Goal: Task Accomplishment & Management: Use online tool/utility

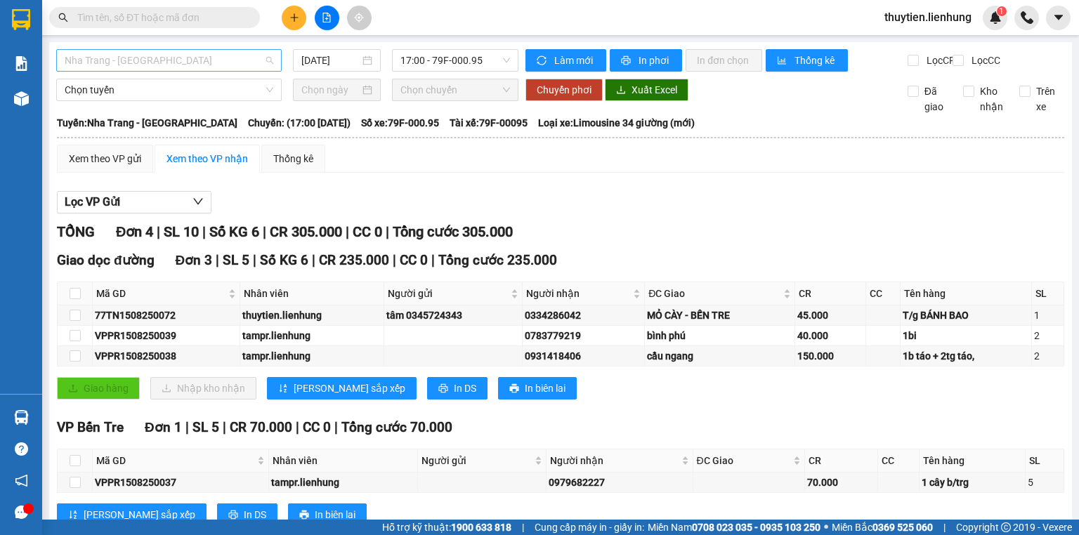
click at [178, 56] on span "Nha Trang - Duyên Hải" at bounding box center [169, 60] width 209 height 21
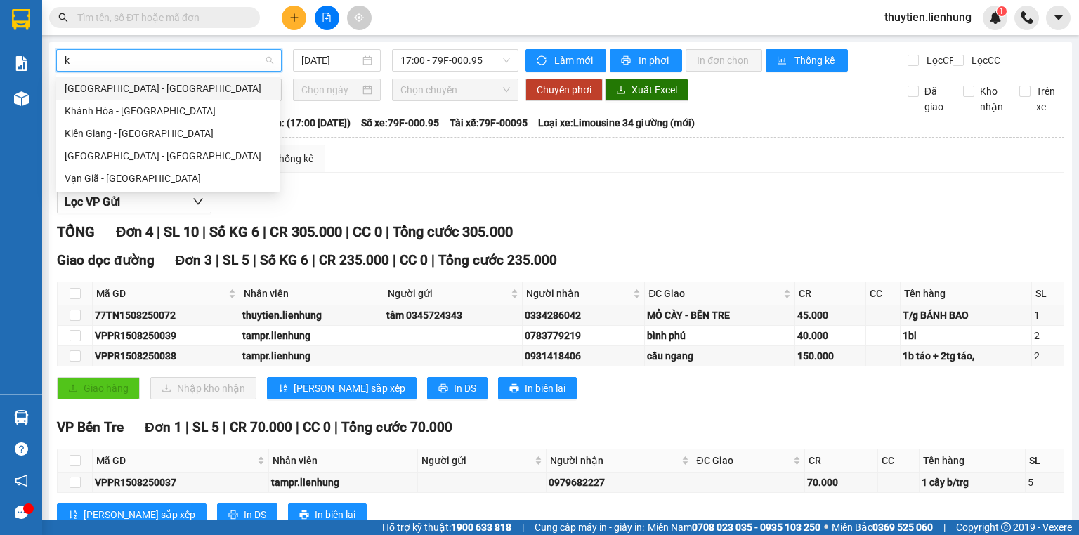
type input "ki"
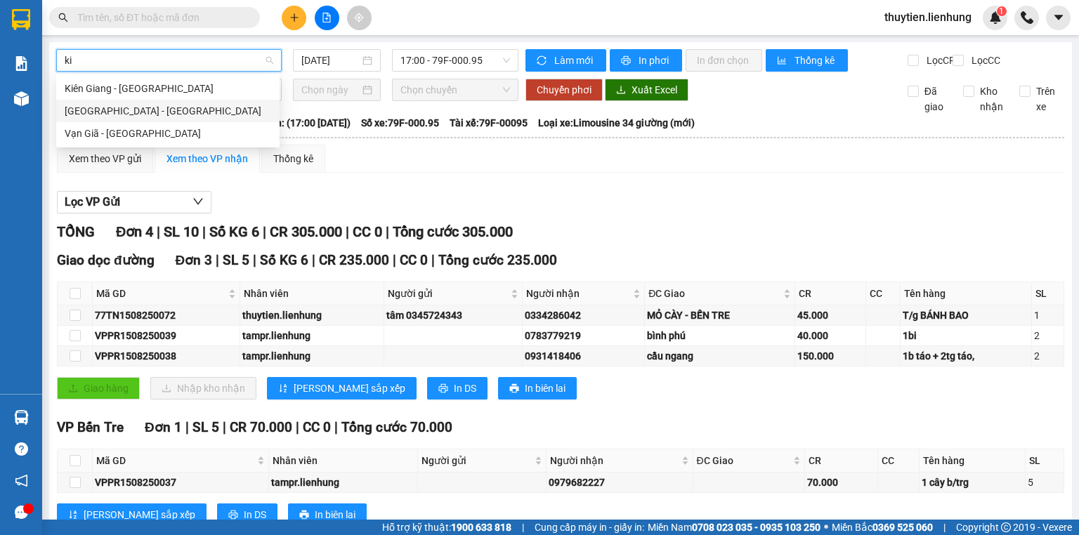
click at [162, 117] on div "Nha Trang - Kiên Giang" at bounding box center [168, 110] width 207 height 15
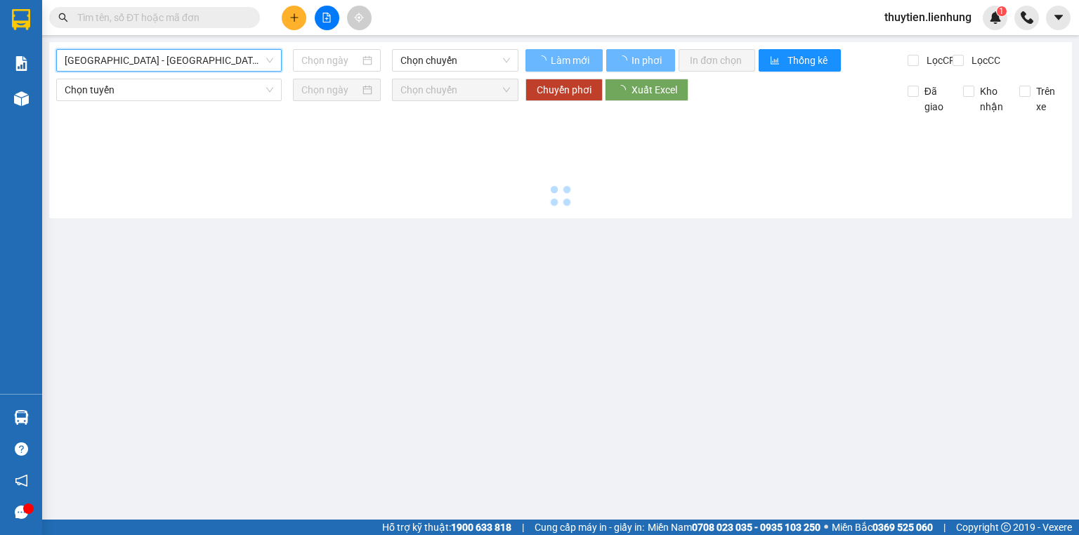
type input "15/08/2025"
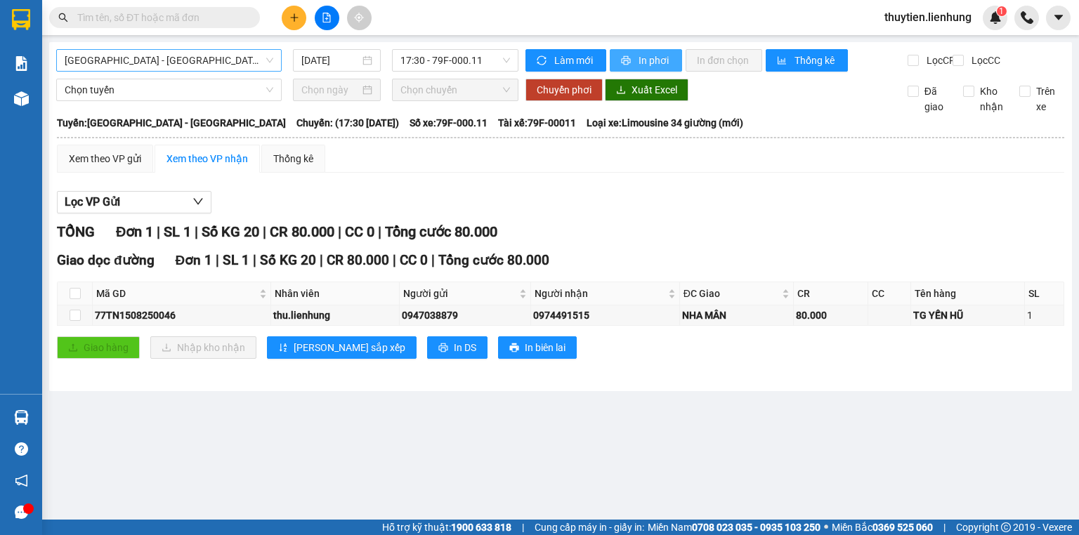
click at [632, 60] on button "In phơi" at bounding box center [646, 60] width 72 height 22
click at [646, 61] on span "In phơi" at bounding box center [655, 60] width 32 height 15
click at [231, 60] on span "Nha Trang - Kiên Giang" at bounding box center [169, 60] width 209 height 21
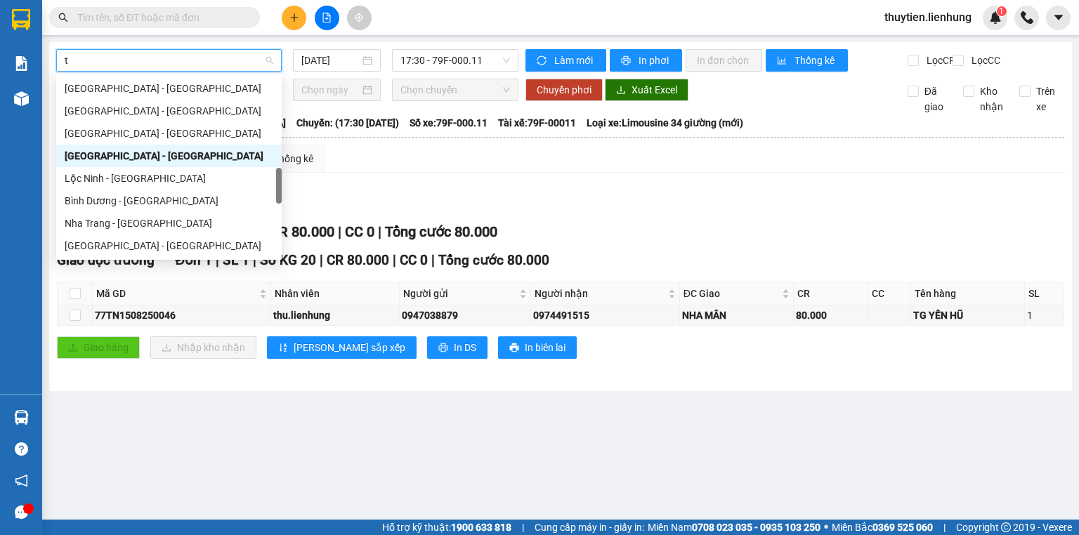
type input "ti"
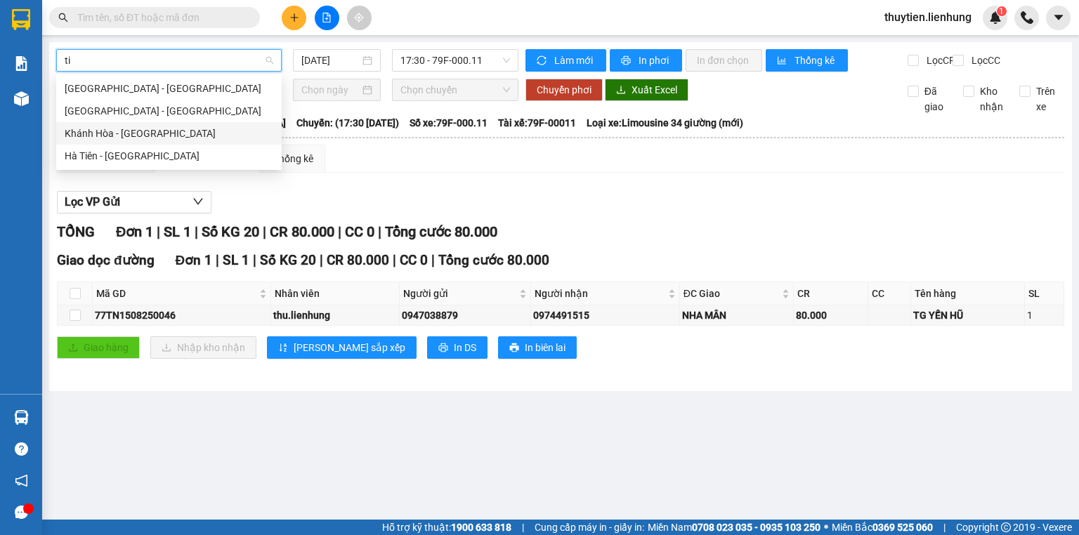
click at [181, 137] on div "Khánh Hòa - Tịnh Biên" at bounding box center [169, 133] width 209 height 15
type input "15/08/2025"
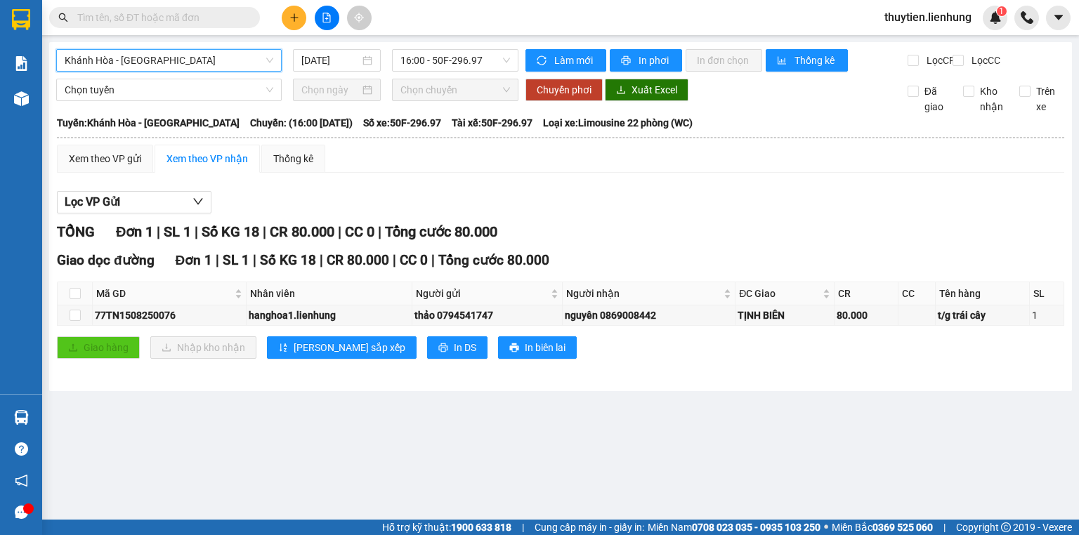
click at [157, 15] on input "text" at bounding box center [160, 17] width 166 height 15
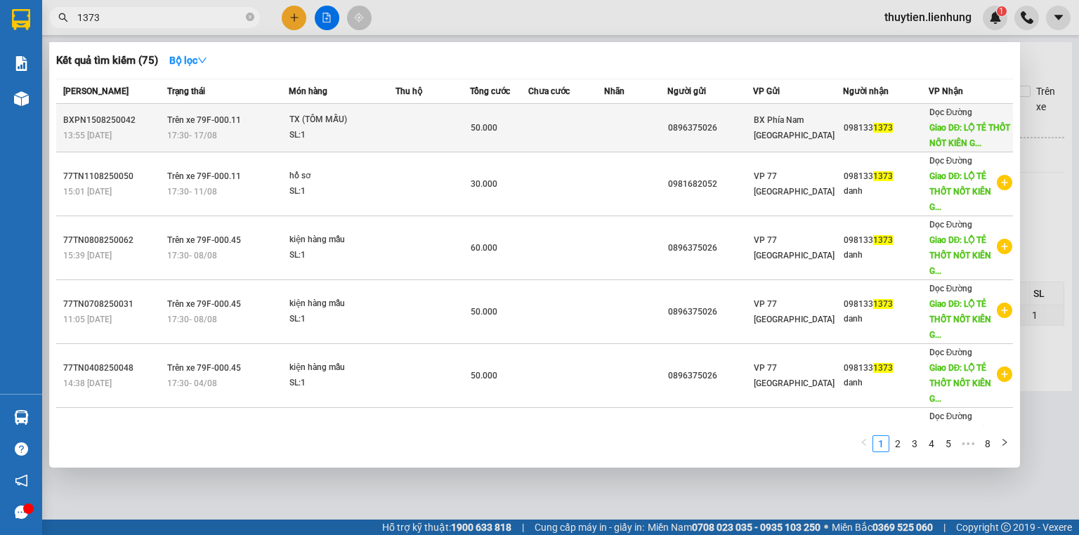
type input "1373"
click at [383, 124] on div "TX (TÔM MẪU)" at bounding box center [341, 119] width 105 height 15
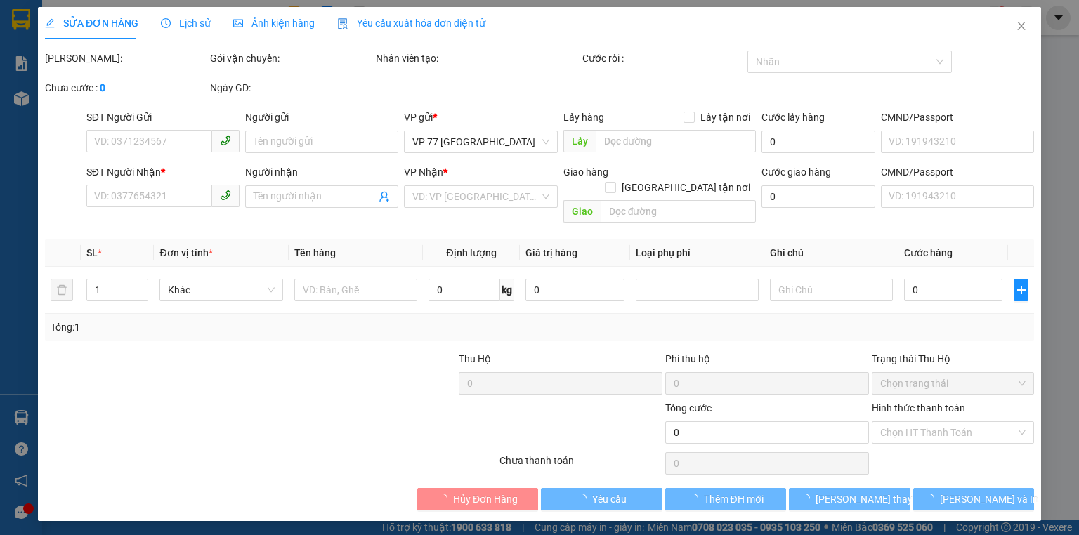
type input "0896375026"
type input "0981331373"
type input "LỘ TẺ THỐT NỐT KIÊN GIANG"
type input "50.000"
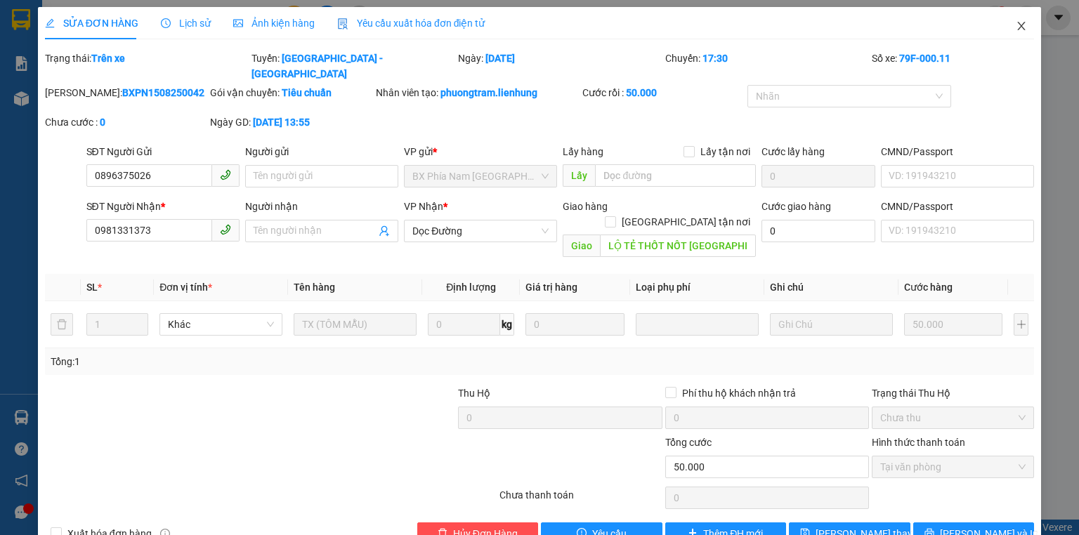
click at [1016, 22] on icon "close" at bounding box center [1021, 25] width 11 height 11
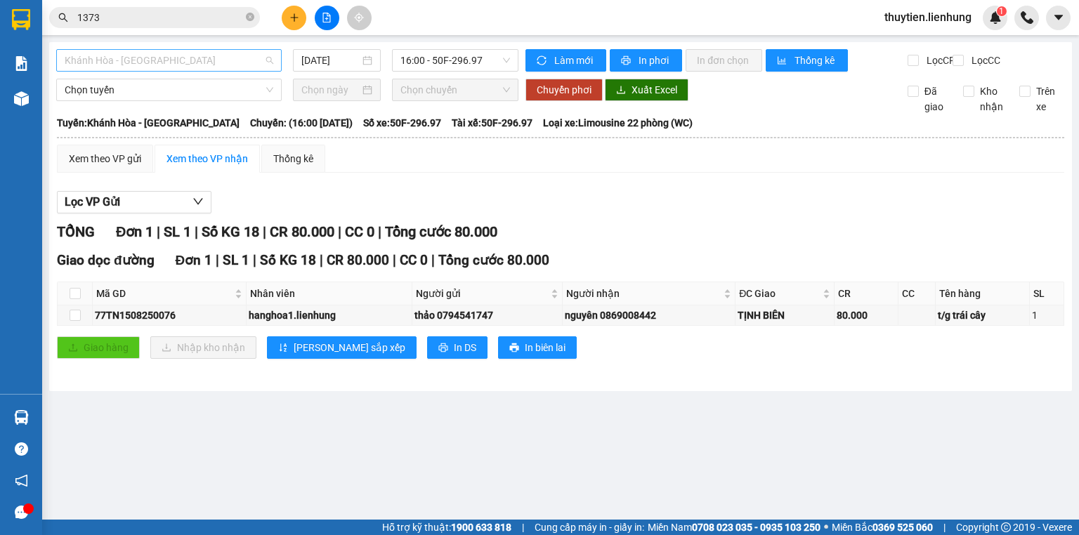
click at [183, 62] on span "Khánh Hòa - Tịnh Biên" at bounding box center [169, 60] width 209 height 21
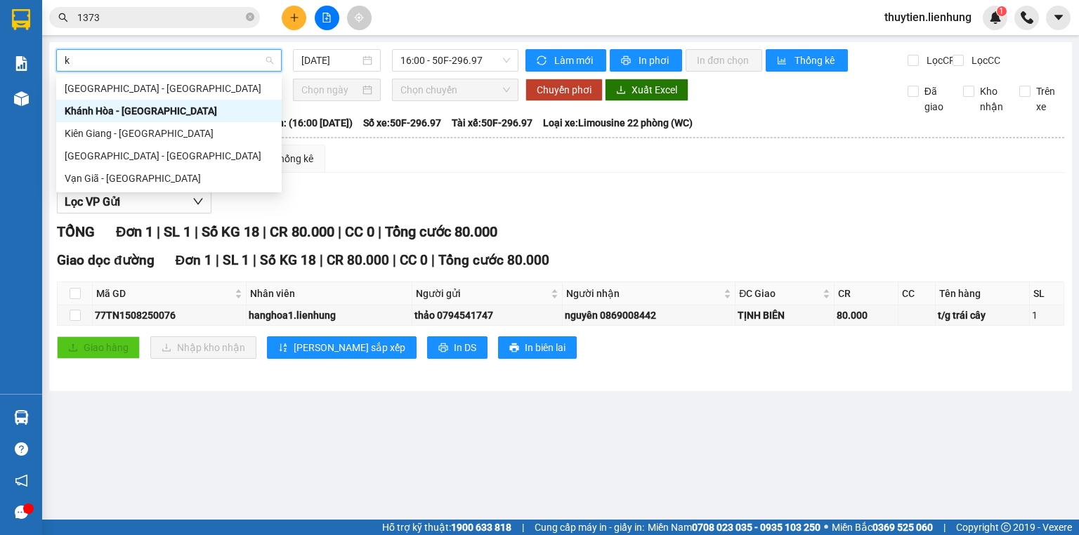
type input "ki"
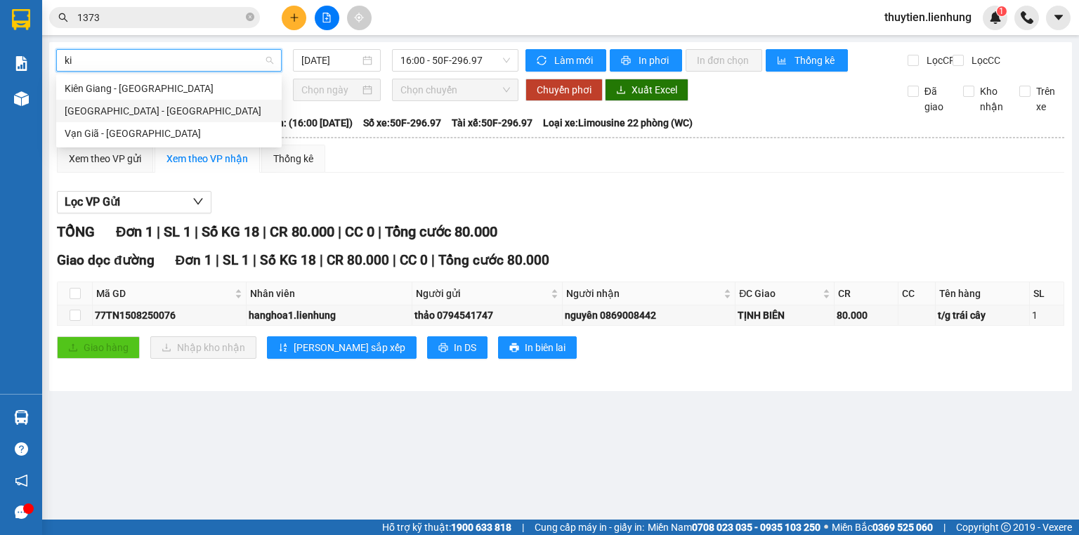
click at [152, 116] on div "Nha Trang - Kiên Giang" at bounding box center [169, 110] width 209 height 15
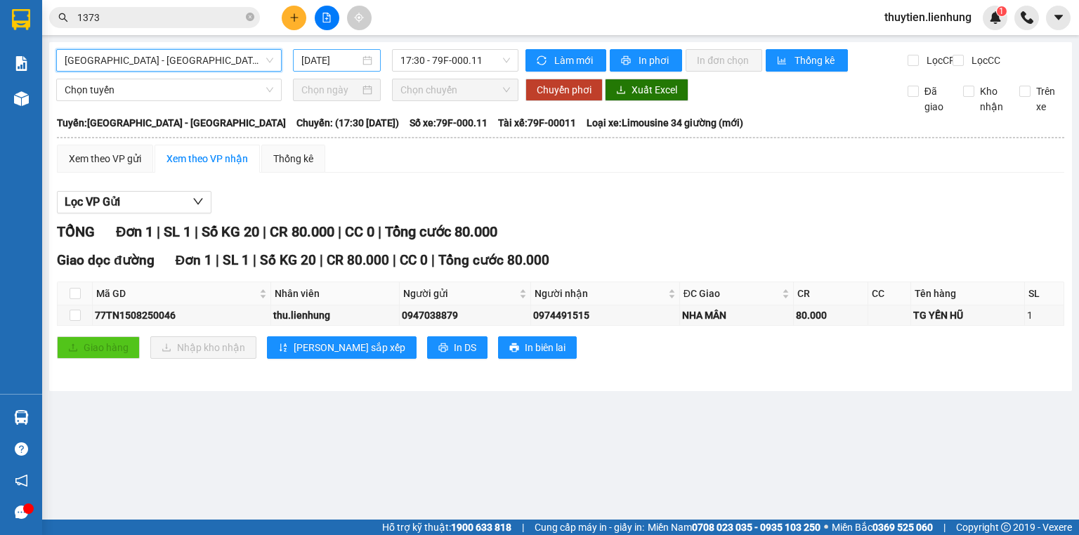
click at [346, 63] on input "15/08/2025" at bounding box center [330, 60] width 58 height 15
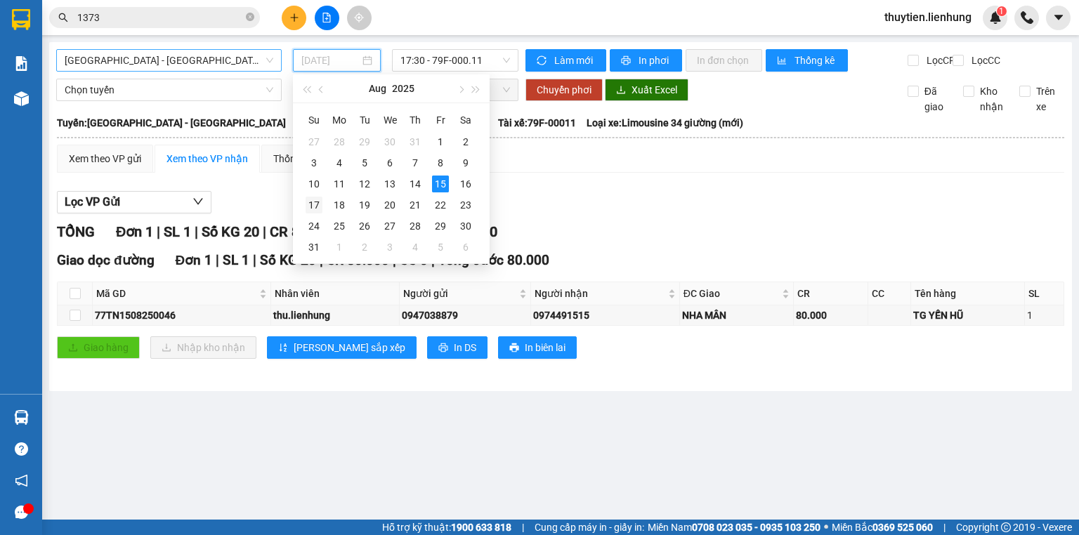
click at [307, 209] on div "17" at bounding box center [314, 205] width 17 height 17
type input "17/08/2025"
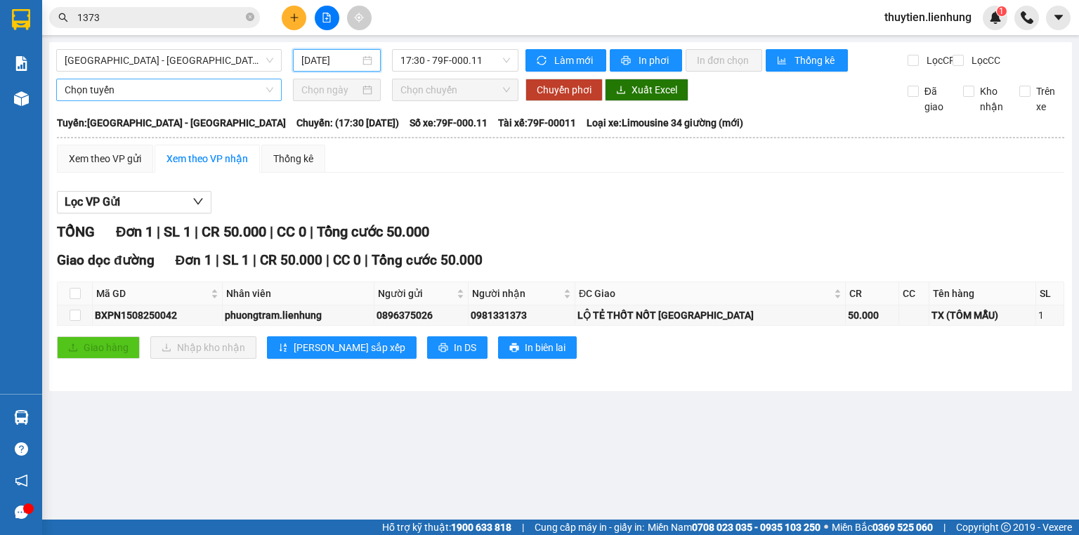
click at [161, 95] on span "Chọn tuyến" at bounding box center [169, 89] width 209 height 21
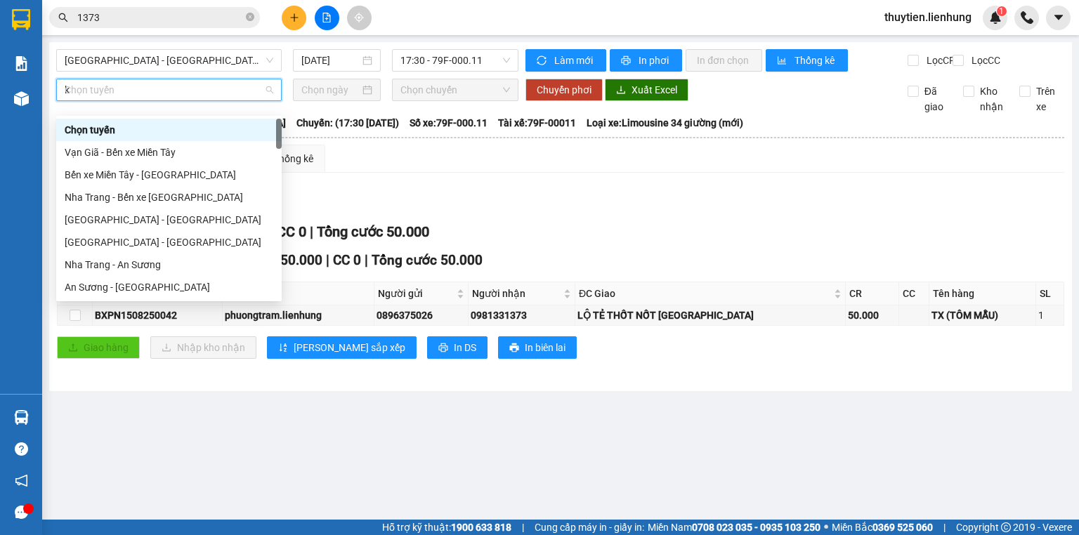
type input "ki"
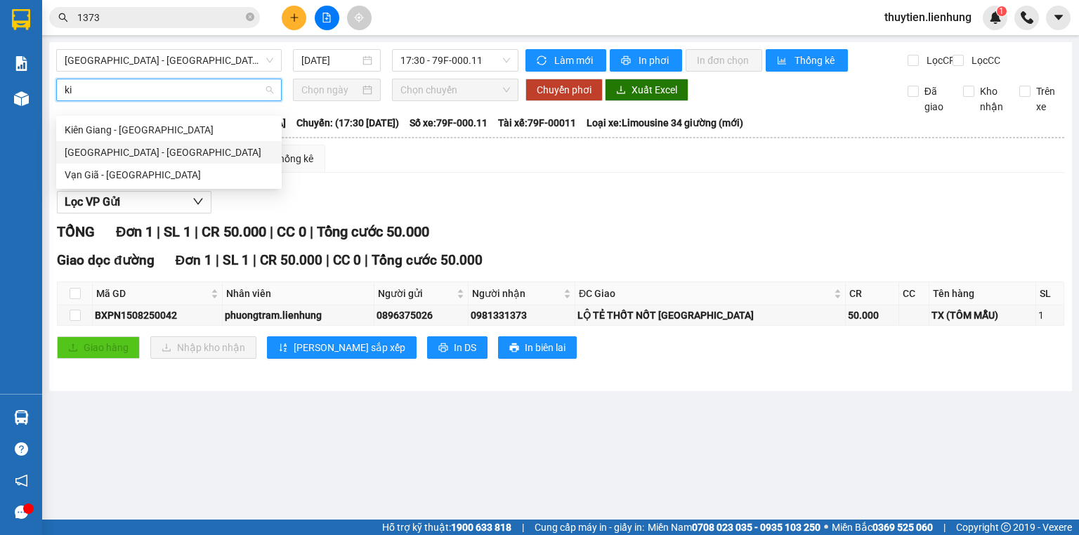
click at [139, 152] on div "Nha Trang - Kiên Giang" at bounding box center [169, 152] width 209 height 15
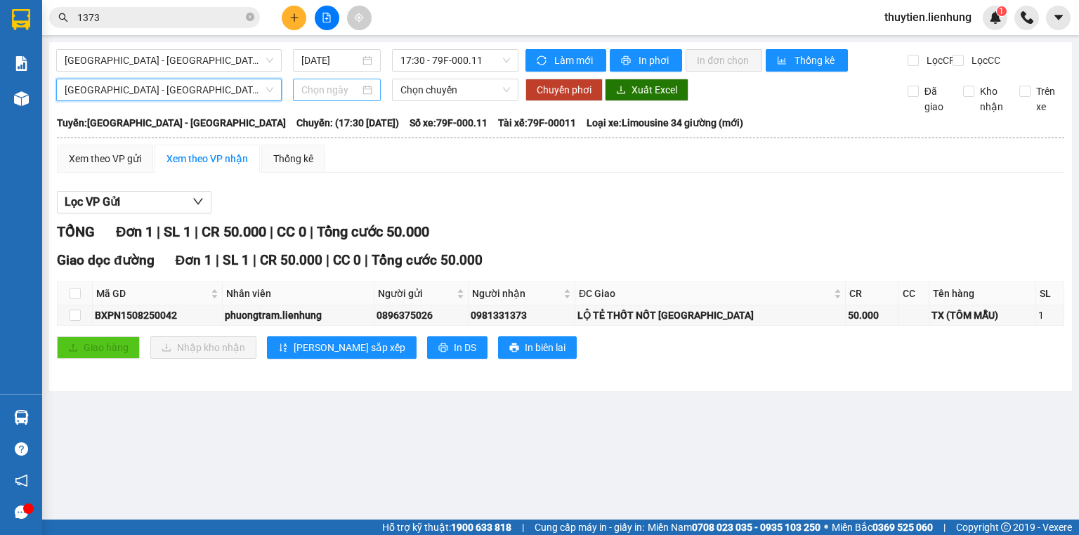
click at [306, 93] on input at bounding box center [330, 89] width 58 height 15
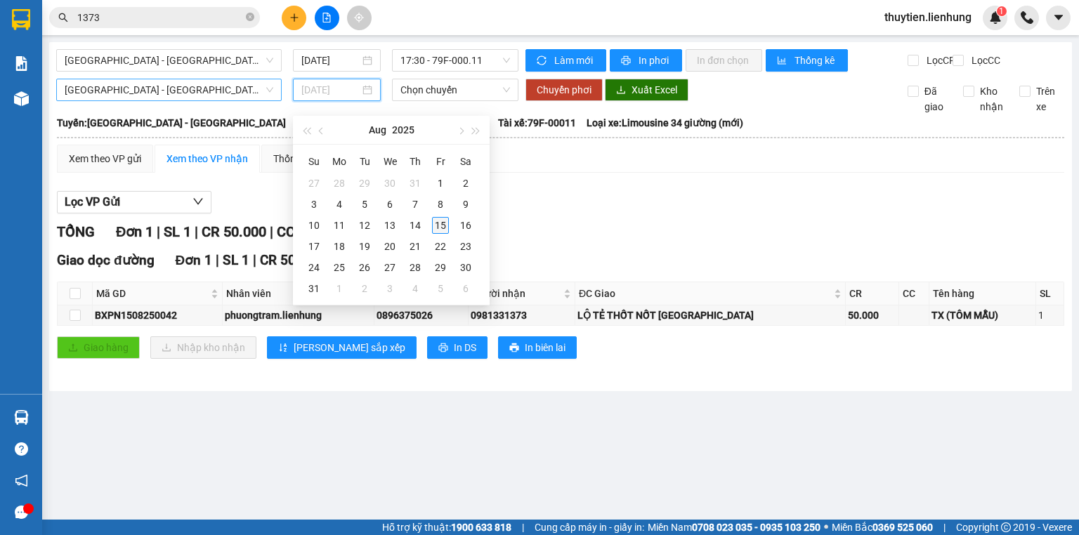
type input "15/08/2025"
click at [436, 225] on div "15" at bounding box center [440, 225] width 17 height 17
type input "[DATE]"
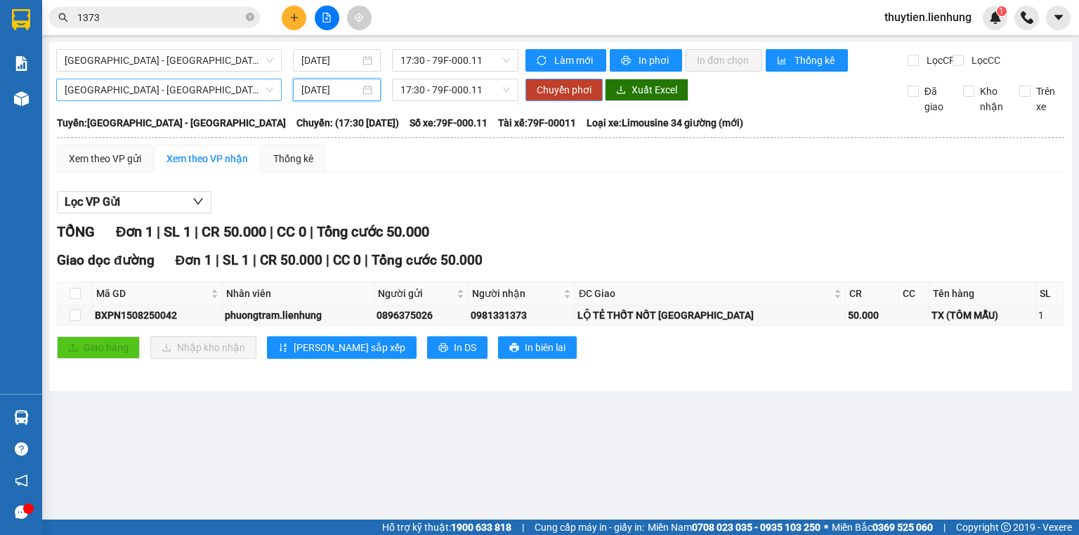
click at [578, 98] on span "Chuyển phơi" at bounding box center [564, 89] width 55 height 15
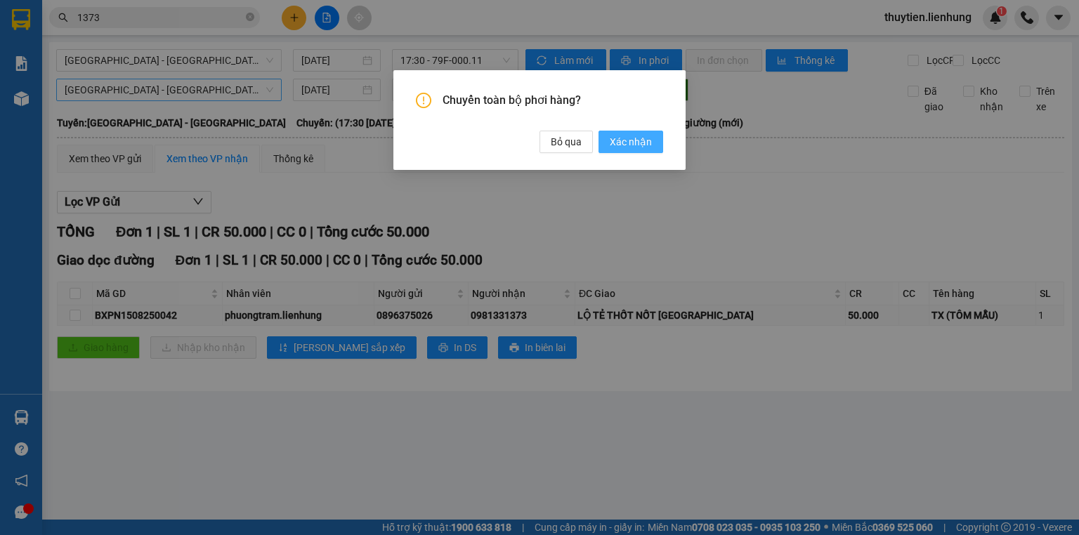
click at [637, 141] on span "Xác nhận" at bounding box center [631, 141] width 42 height 15
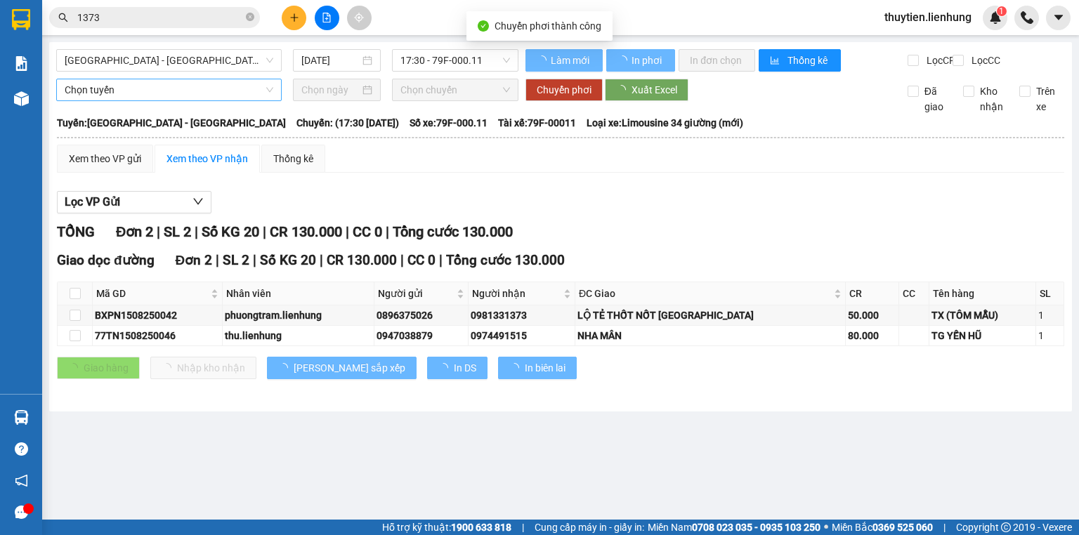
type input "[DATE]"
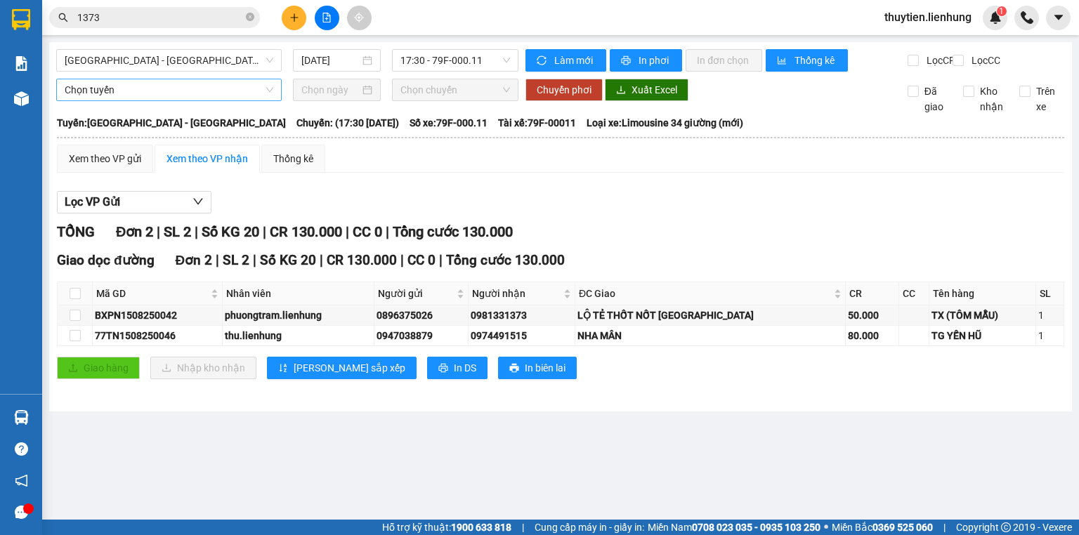
drag, startPoint x: 419, startPoint y: 49, endPoint x: 388, endPoint y: 51, distance: 30.9
click at [419, 50] on span "17:30 - 79F-000.11" at bounding box center [455, 60] width 110 height 21
click at [219, 59] on span "[GEOGRAPHIC_DATA] - [GEOGRAPHIC_DATA]" at bounding box center [169, 60] width 209 height 21
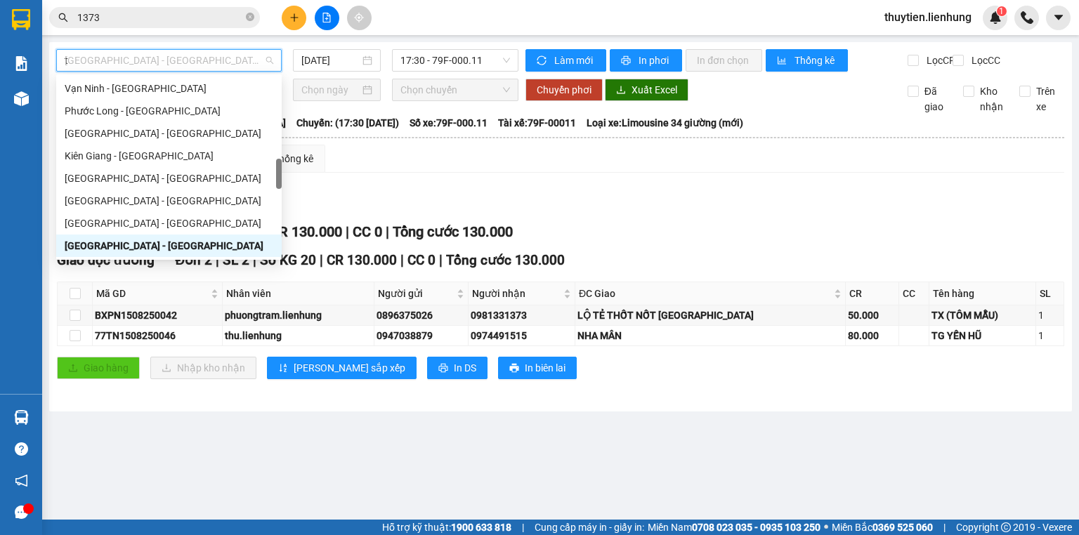
type input "ti"
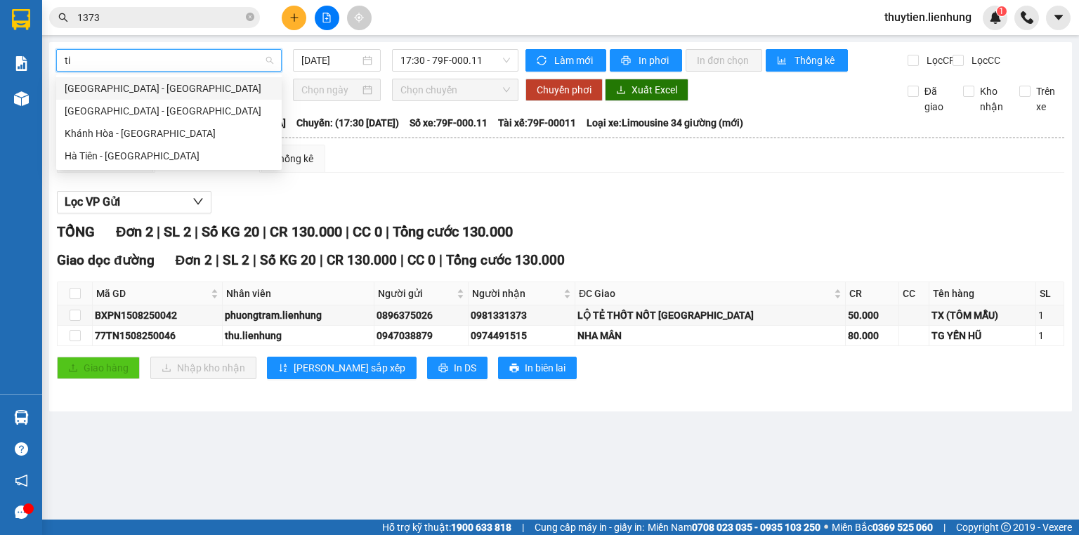
scroll to position [0, 0]
click at [86, 134] on div "Khánh Hòa - [GEOGRAPHIC_DATA]" at bounding box center [169, 133] width 209 height 15
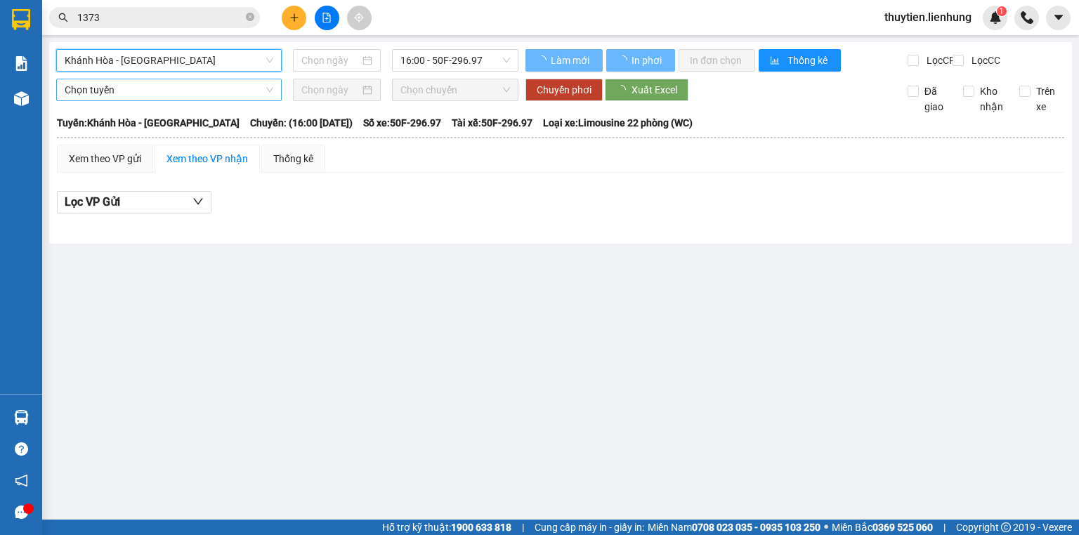
type input "[DATE]"
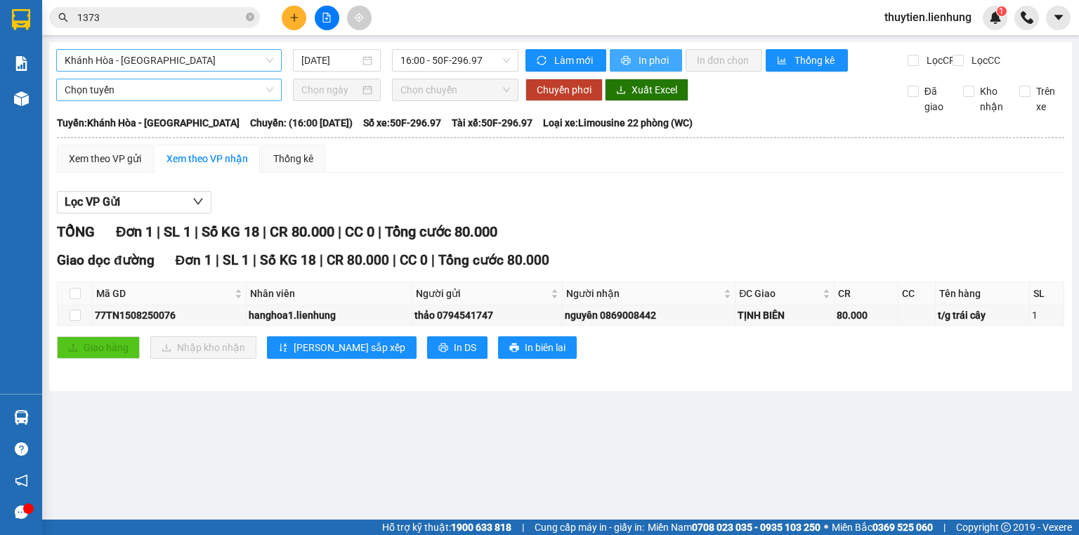
click at [628, 59] on icon "printer" at bounding box center [626, 60] width 9 height 9
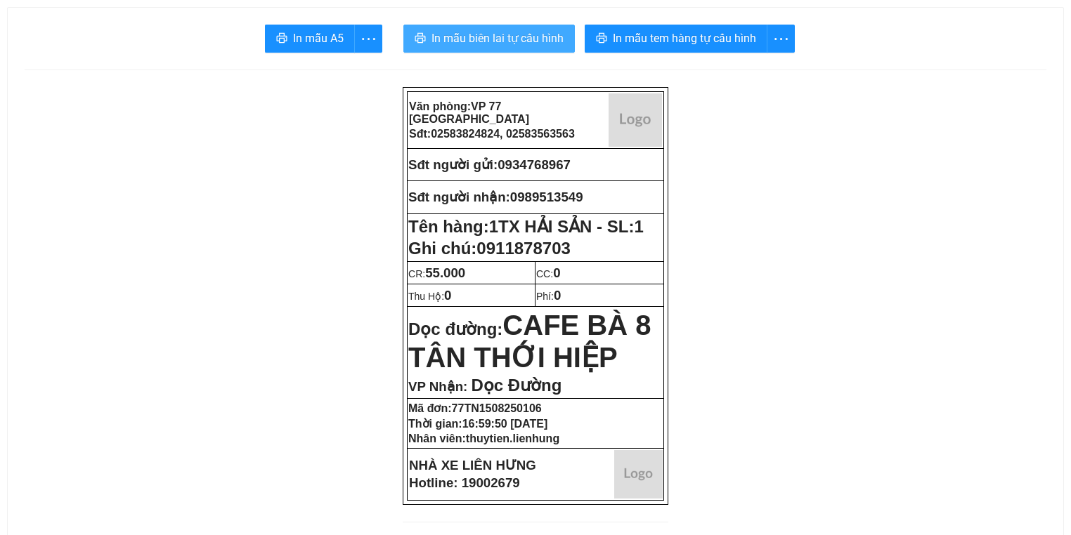
click at [482, 41] on span "In mẫu biên lai tự cấu hình" at bounding box center [497, 39] width 132 height 18
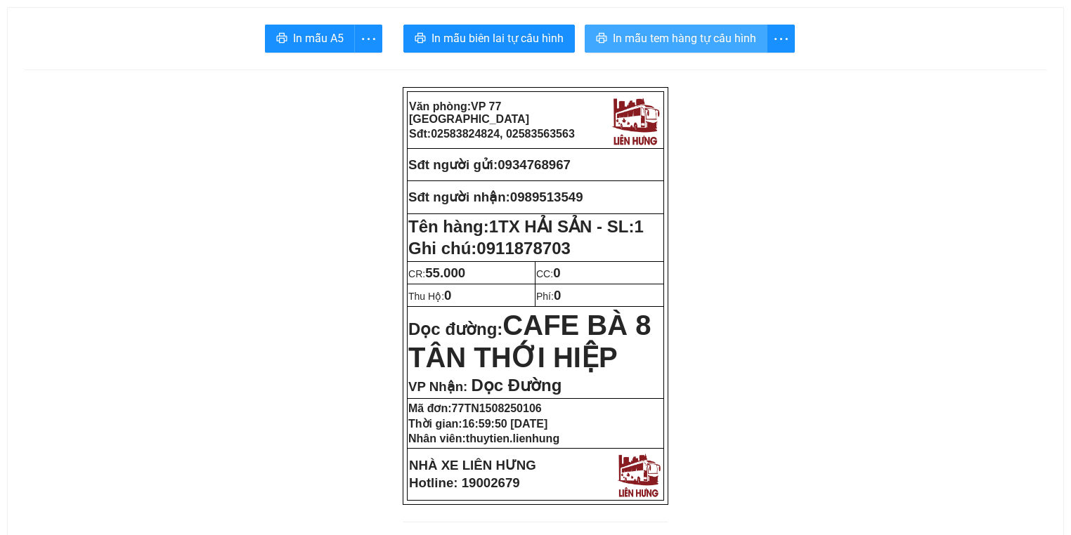
click at [686, 31] on span "In mẫu tem hàng tự cấu hình" at bounding box center [684, 39] width 143 height 18
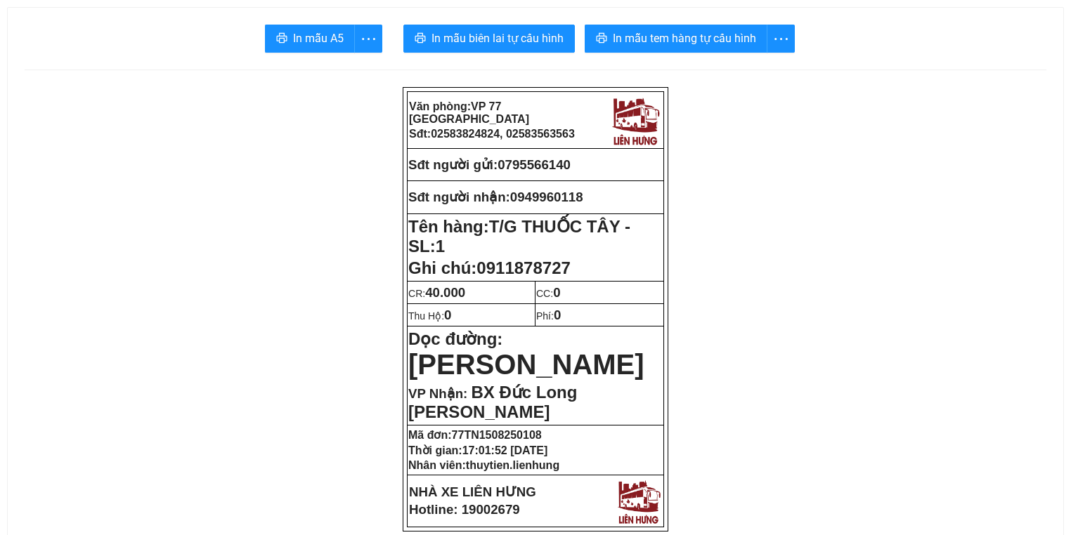
click at [542, 39] on span "In mẫu biên lai tự cấu hình" at bounding box center [497, 39] width 132 height 18
click at [665, 39] on span "In mẫu tem hàng tự cấu hình" at bounding box center [684, 39] width 143 height 18
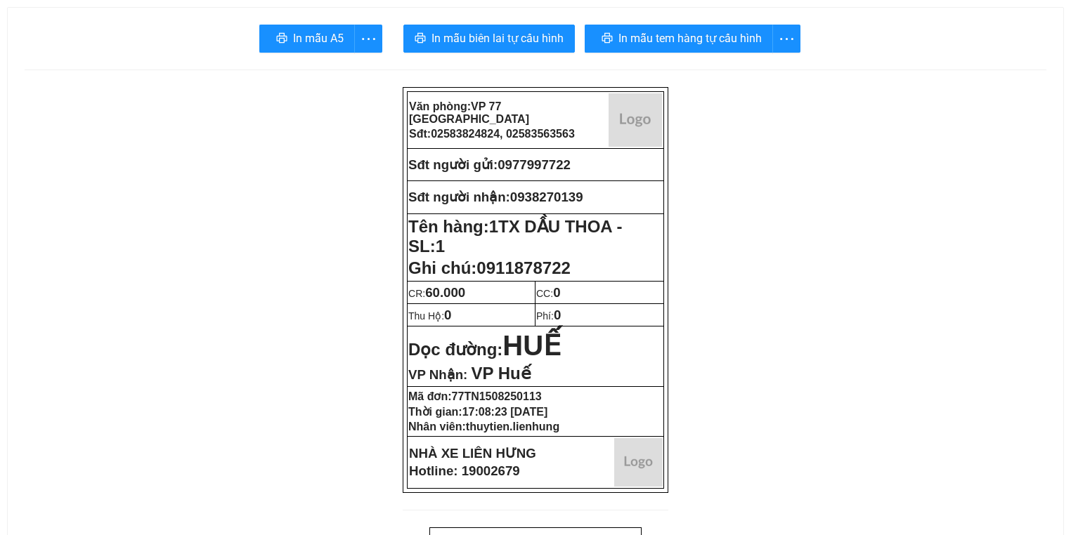
click at [572, 48] on div "In mẫu A5 In mẫu biên lai tự cấu hình In mẫu tem hàng tự cấu hình" at bounding box center [535, 39] width 1021 height 28
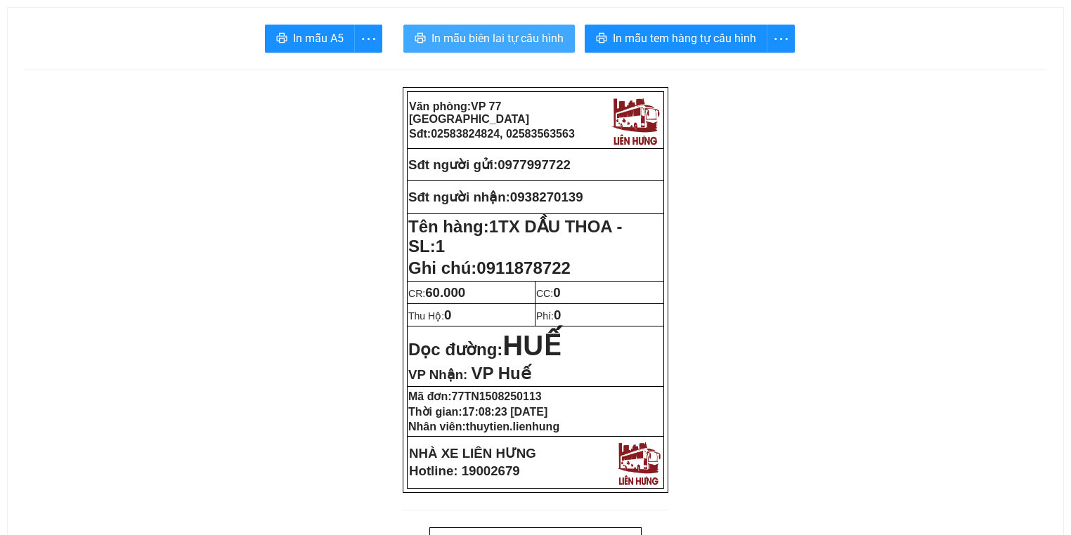
click at [562, 48] on button "In mẫu biên lai tự cấu hình" at bounding box center [488, 39] width 171 height 28
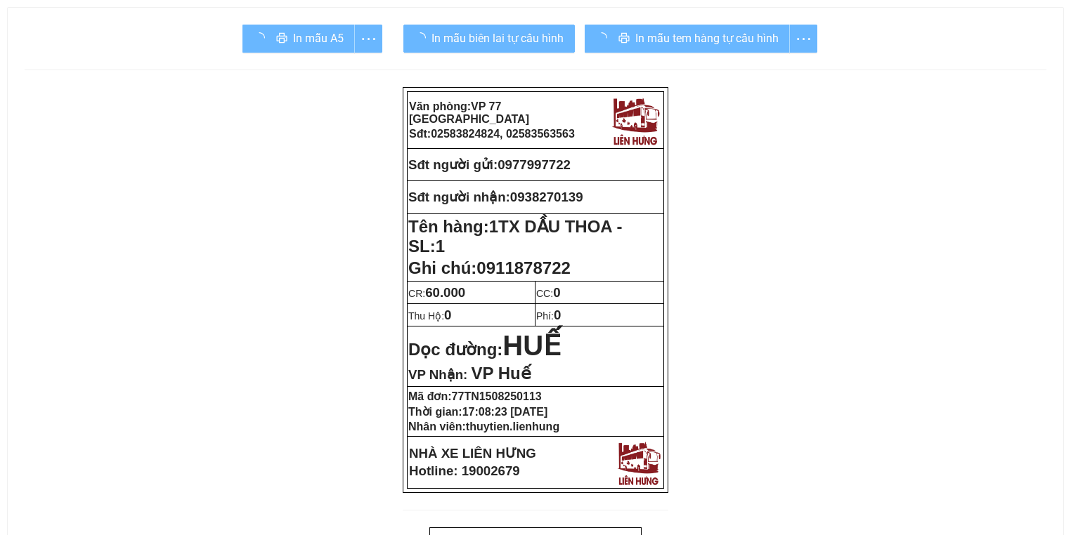
click at [645, 32] on div "In mẫu tem hàng tự cấu hình" at bounding box center [700, 39] width 233 height 28
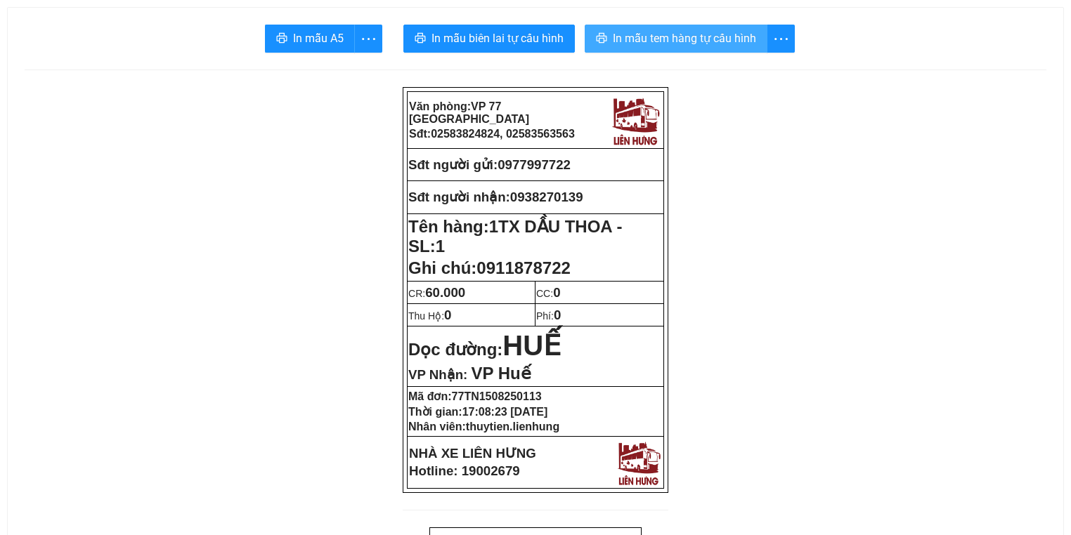
click at [644, 35] on span "In mẫu tem hàng tự cấu hình" at bounding box center [684, 39] width 143 height 18
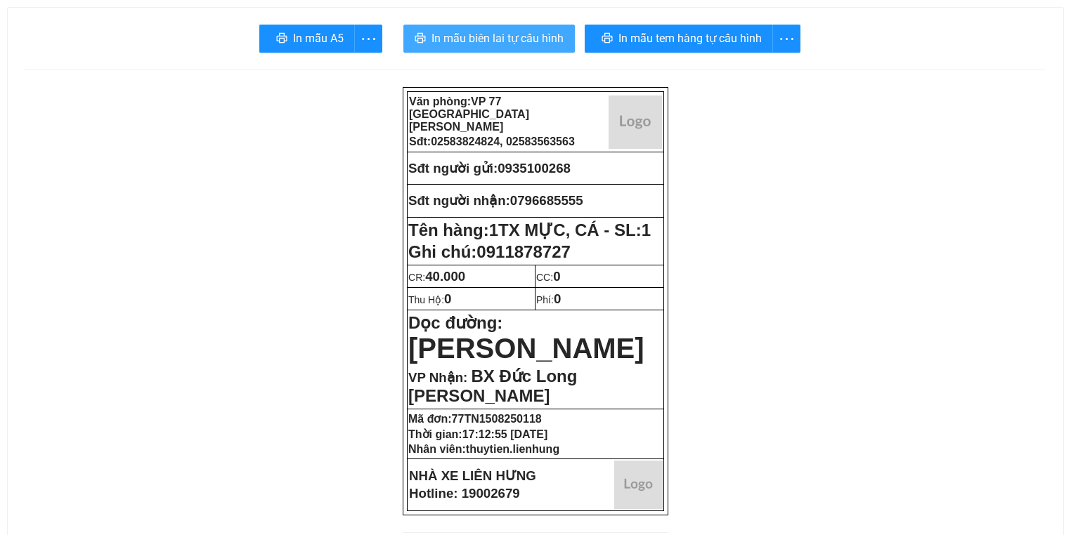
click at [458, 37] on span "In mẫu biên lai tự cấu hình" at bounding box center [497, 39] width 132 height 18
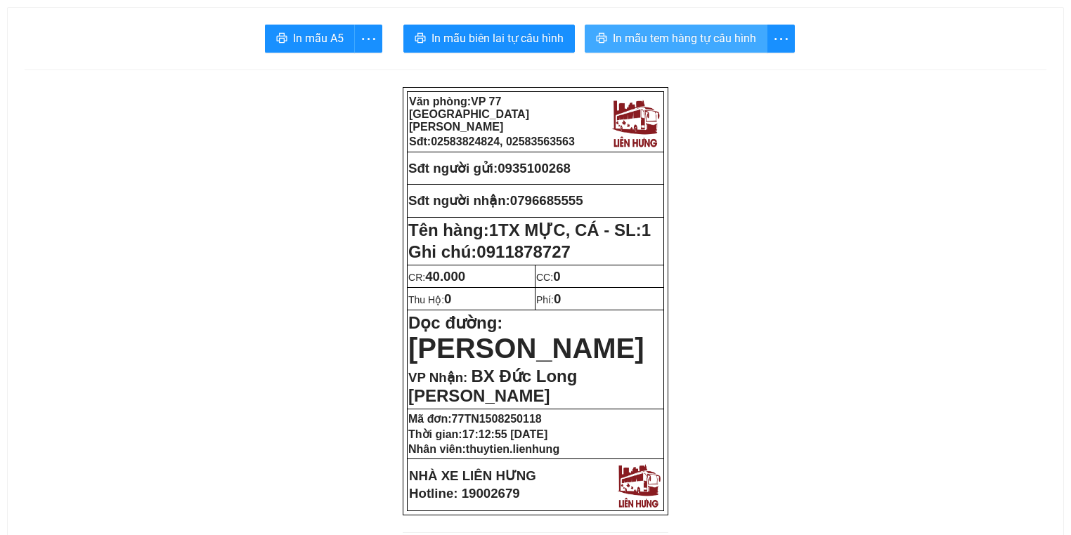
click at [672, 39] on span "In mẫu tem hàng tự cấu hình" at bounding box center [684, 39] width 143 height 18
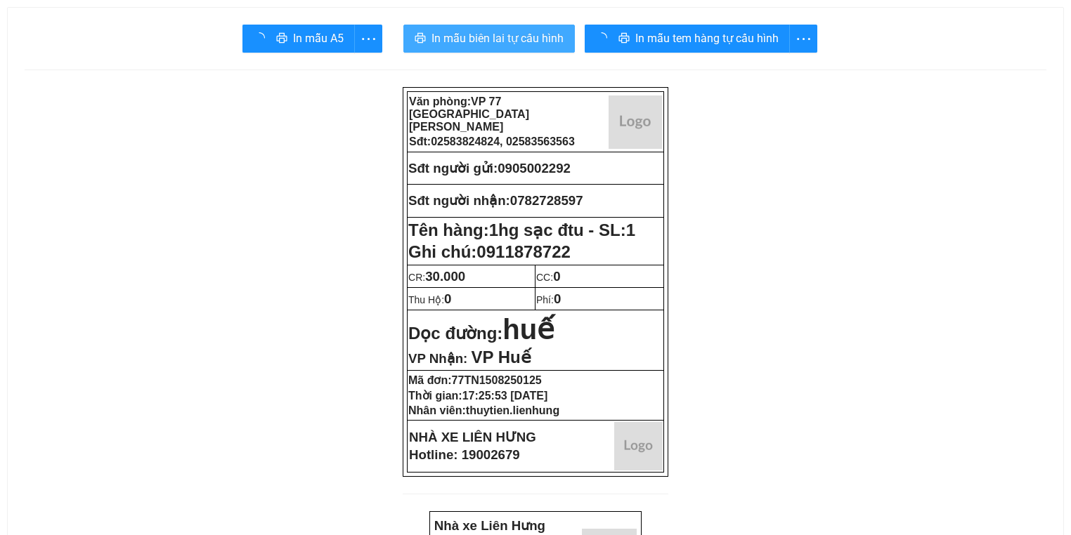
click at [475, 34] on span "In mẫu biên lai tự cấu hình" at bounding box center [497, 39] width 132 height 18
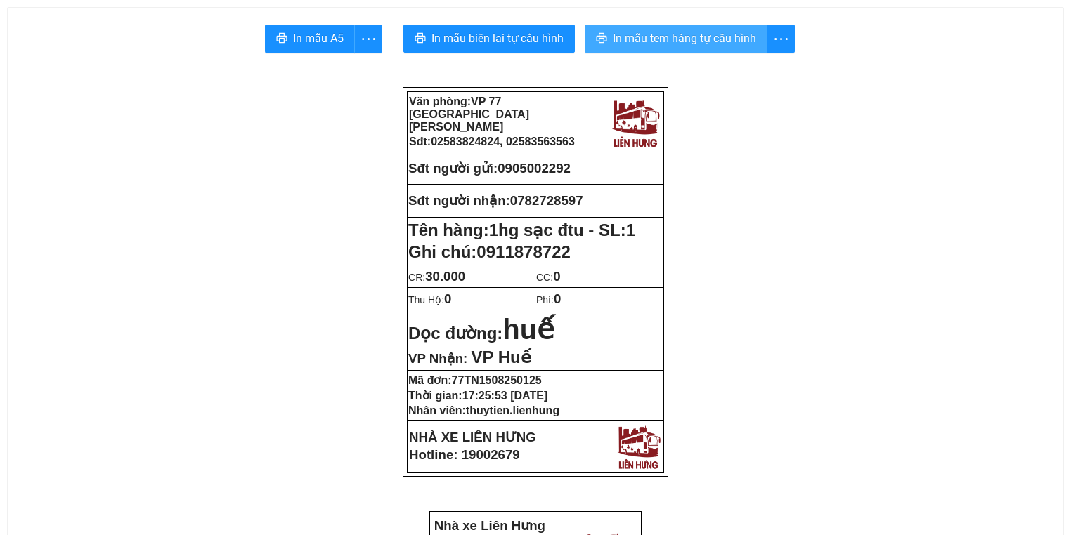
click at [711, 52] on button "In mẫu tem hàng tự cấu hình" at bounding box center [675, 39] width 183 height 28
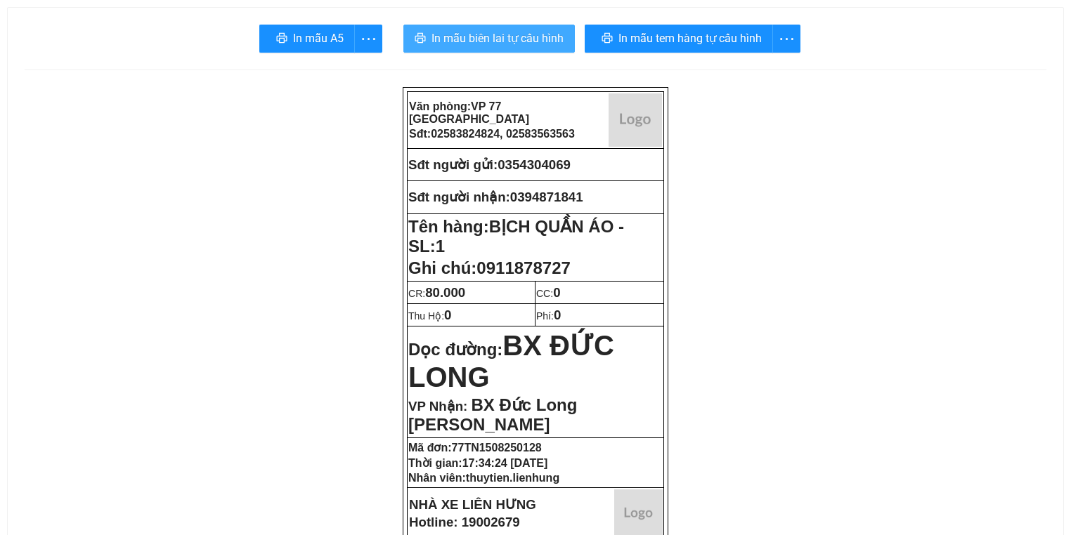
click at [471, 35] on span "In mẫu biên lai tự cấu hình" at bounding box center [497, 39] width 132 height 18
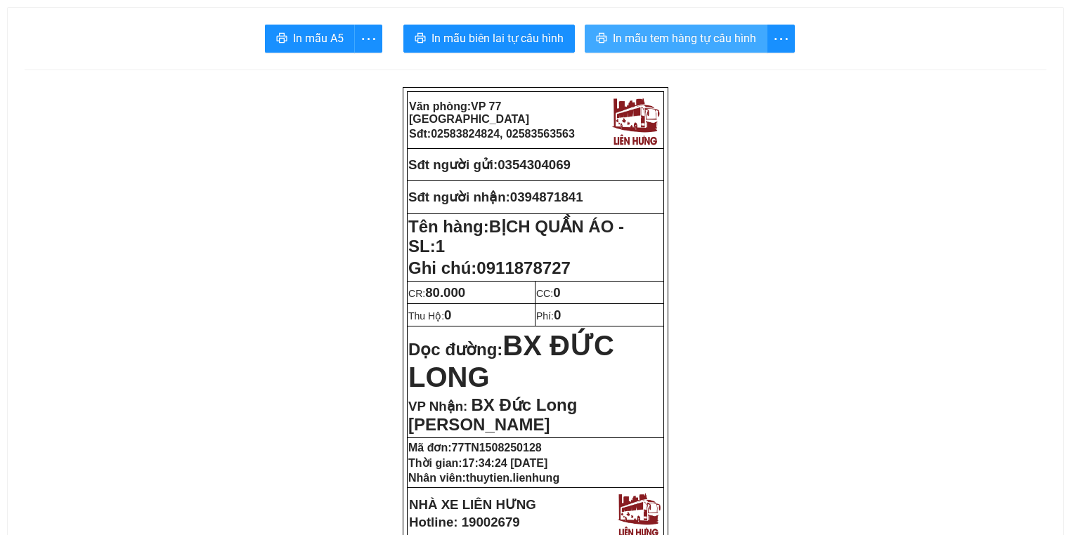
click at [661, 41] on span "In mẫu tem hàng tự cấu hình" at bounding box center [684, 39] width 143 height 18
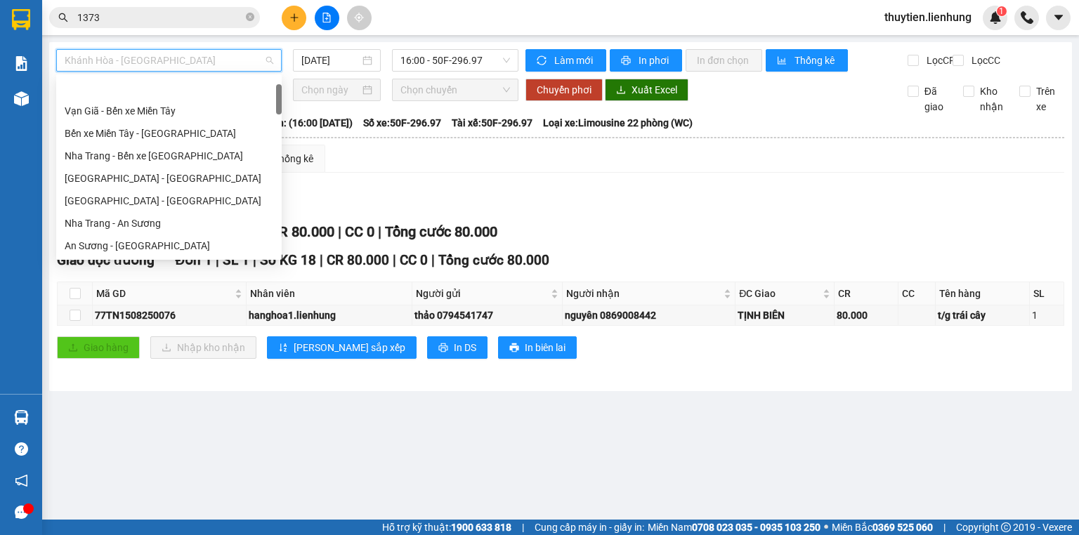
scroll to position [45, 0]
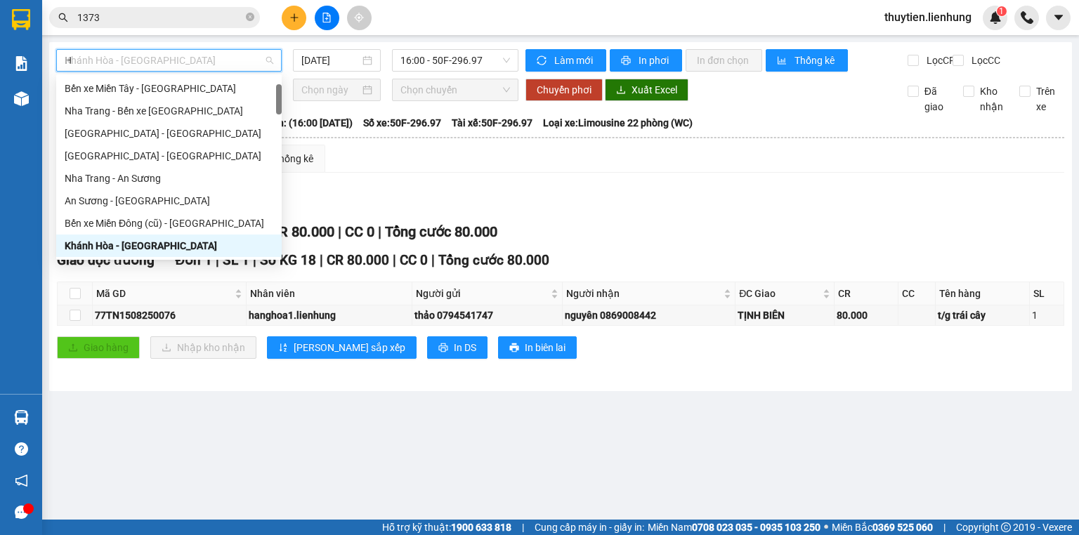
type input "HU"
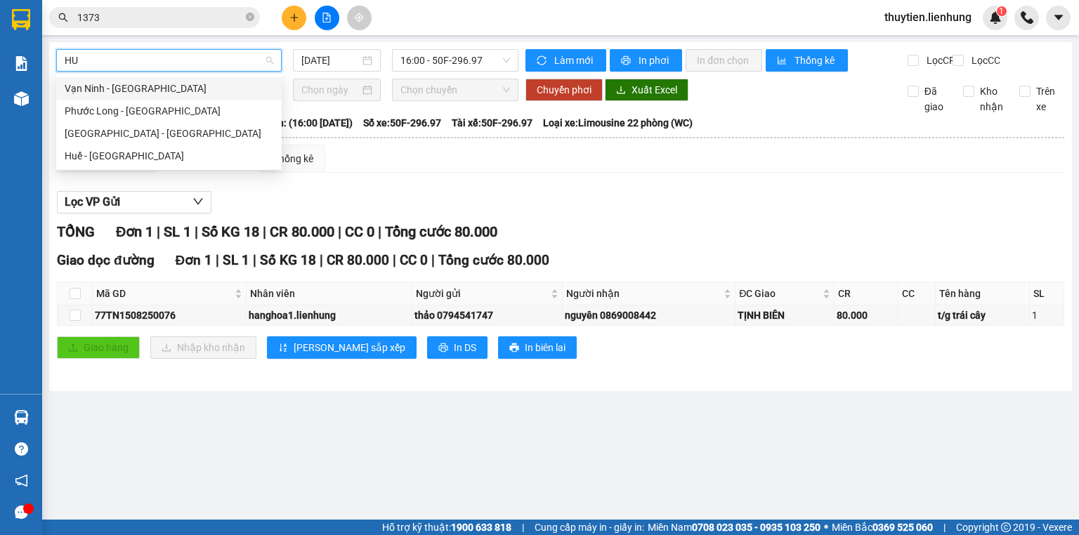
scroll to position [0, 0]
click at [166, 138] on div "Nha Trang - Huế" at bounding box center [169, 133] width 209 height 15
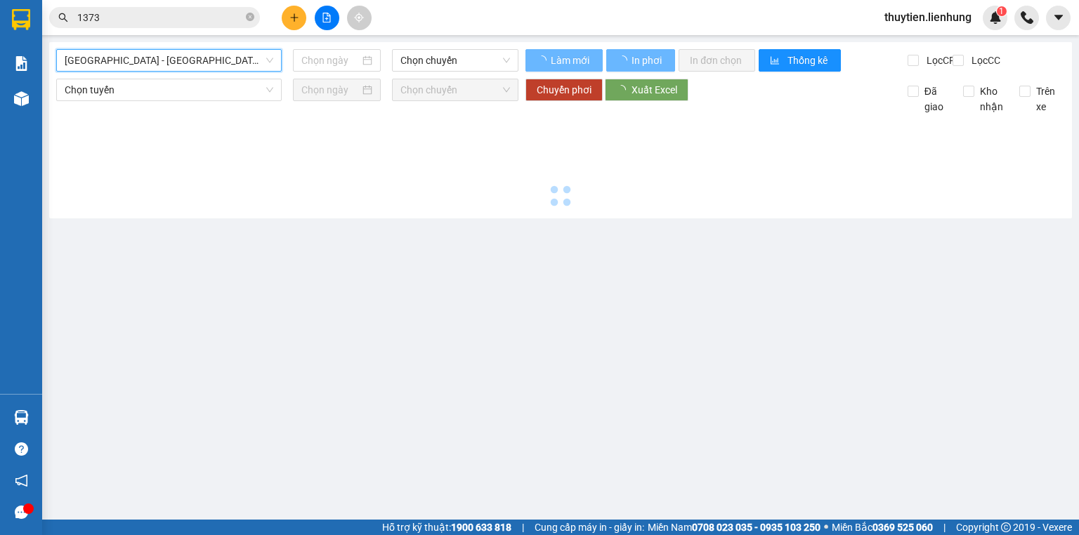
type input "15/08/2025"
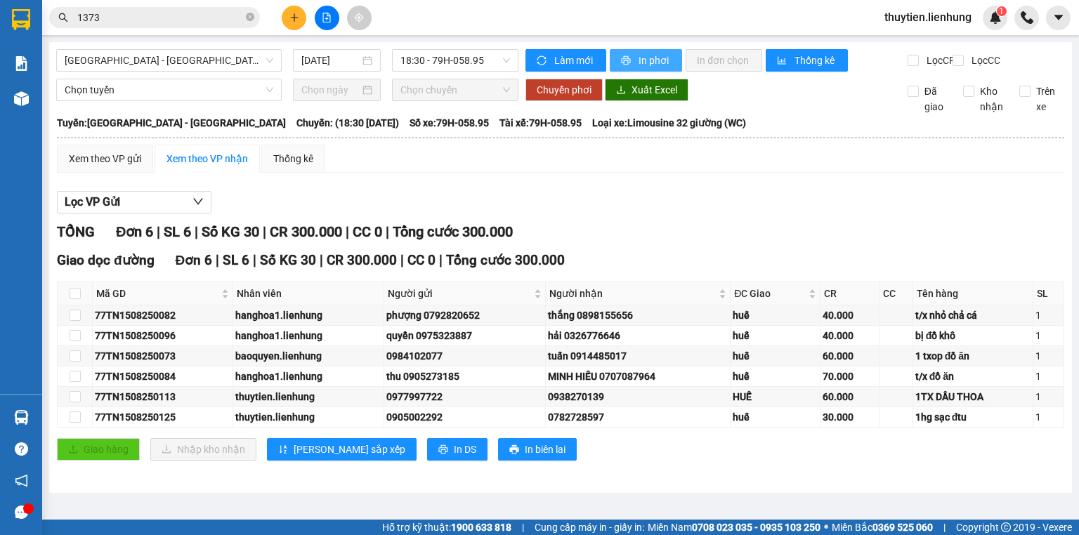
click at [651, 65] on span "In phơi" at bounding box center [655, 60] width 32 height 15
click at [234, 62] on span "Nha Trang - Huế" at bounding box center [169, 60] width 209 height 21
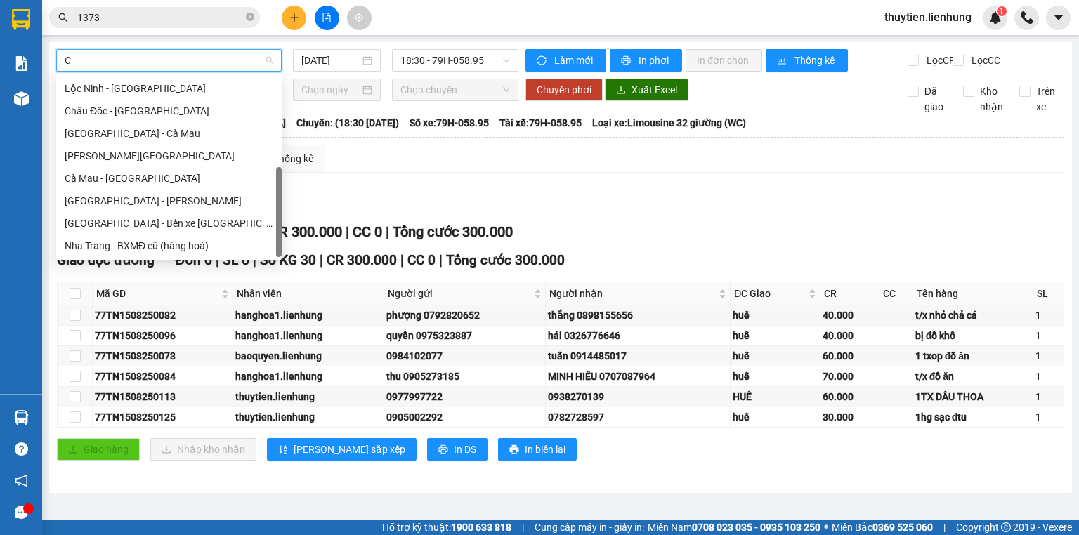
scroll to position [214, 0]
type input "CA"
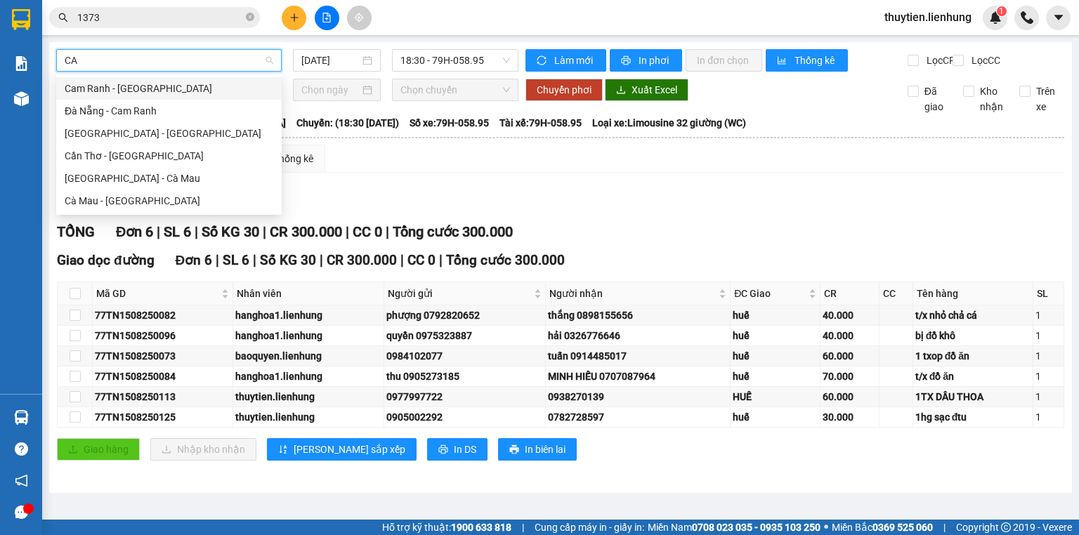
scroll to position [0, 0]
click at [146, 176] on div "Nha Trang - Cà Mau" at bounding box center [169, 178] width 209 height 15
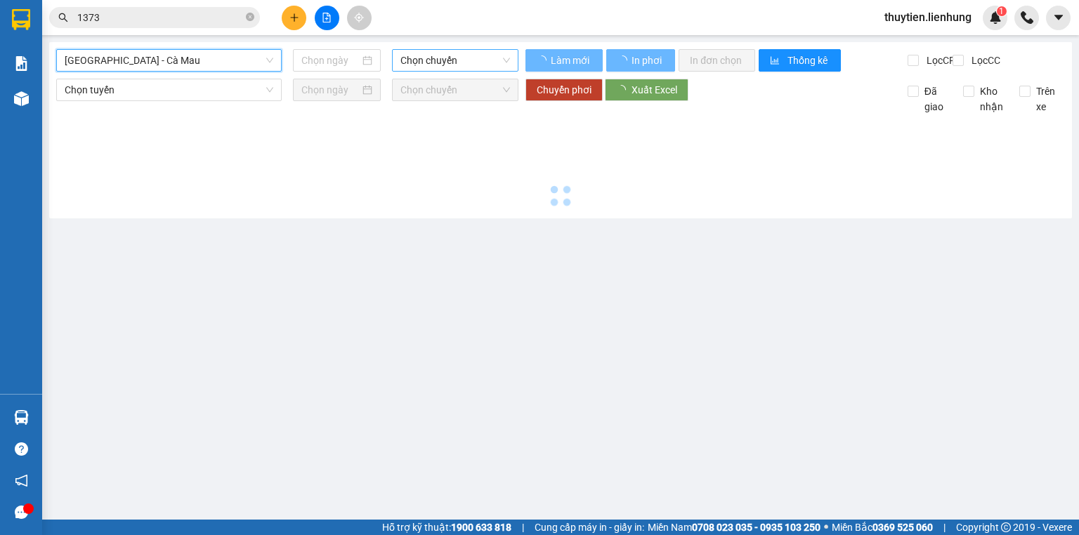
type input "[DATE]"
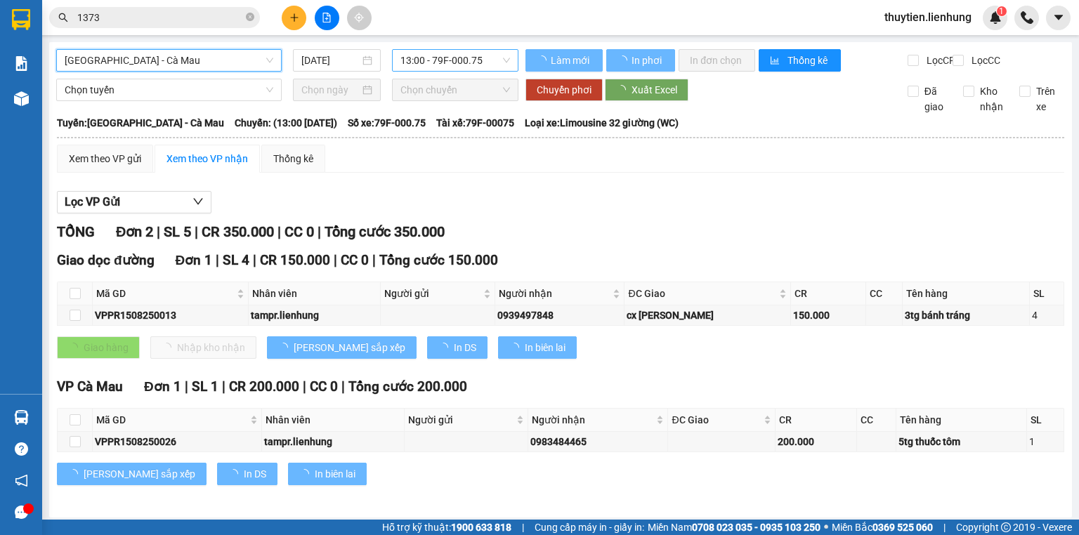
click at [450, 63] on span "13:00 - 79F-000.75" at bounding box center [455, 60] width 110 height 21
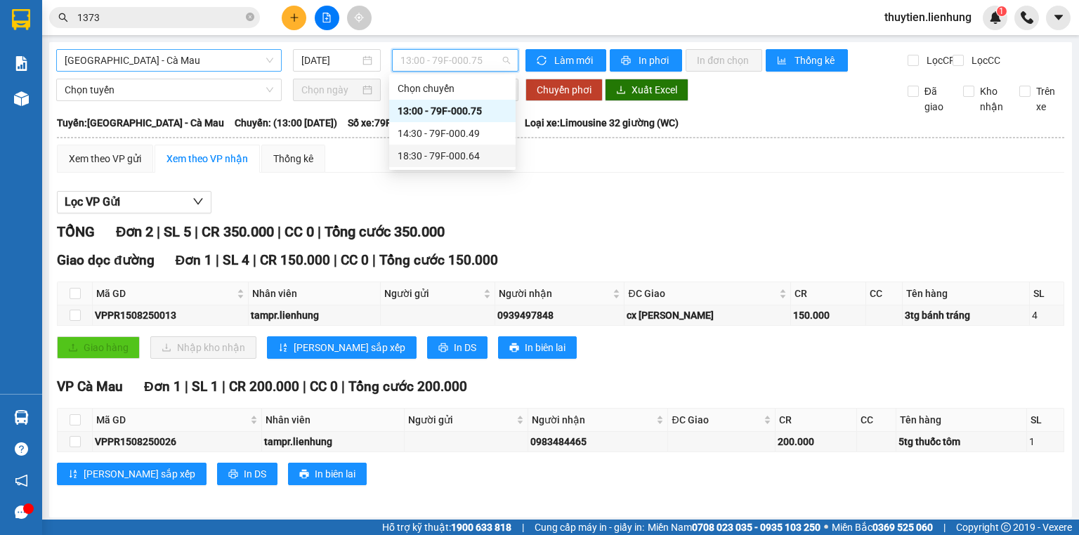
click at [438, 163] on div "18:30 - 79F-000.64" at bounding box center [453, 155] width 110 height 15
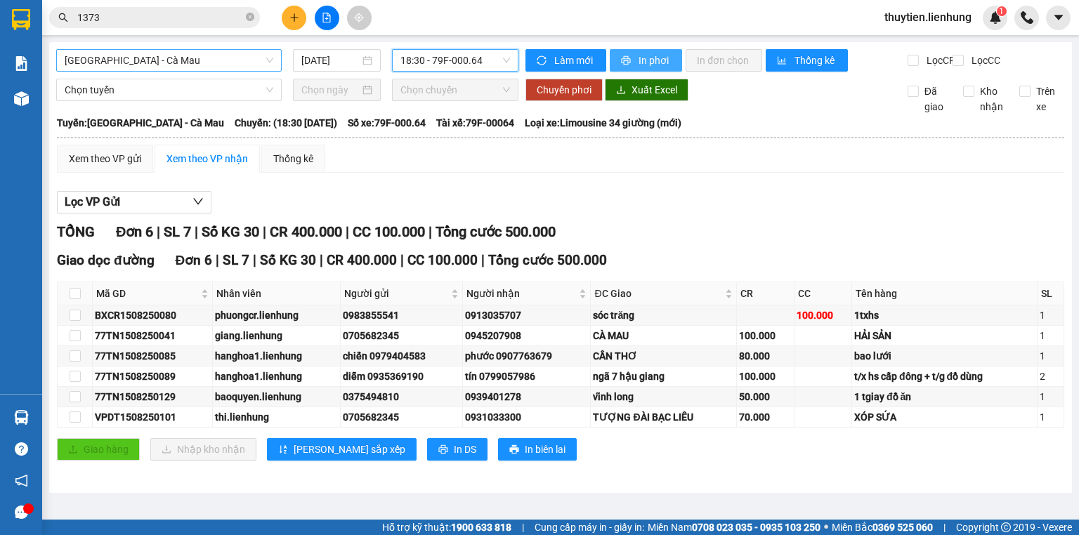
click at [651, 59] on span "In phơi" at bounding box center [655, 60] width 32 height 15
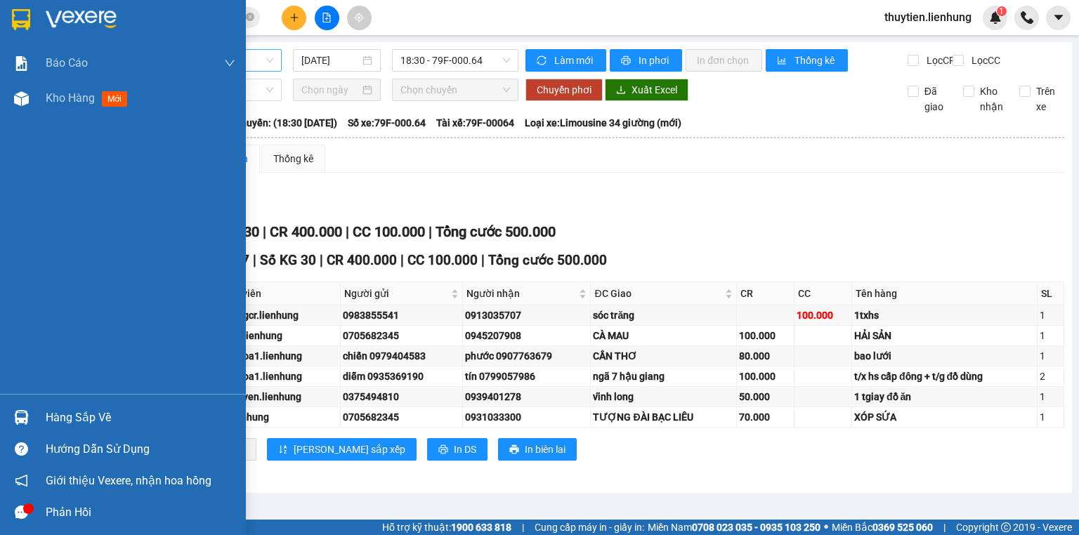
click at [29, 27] on img at bounding box center [21, 19] width 18 height 21
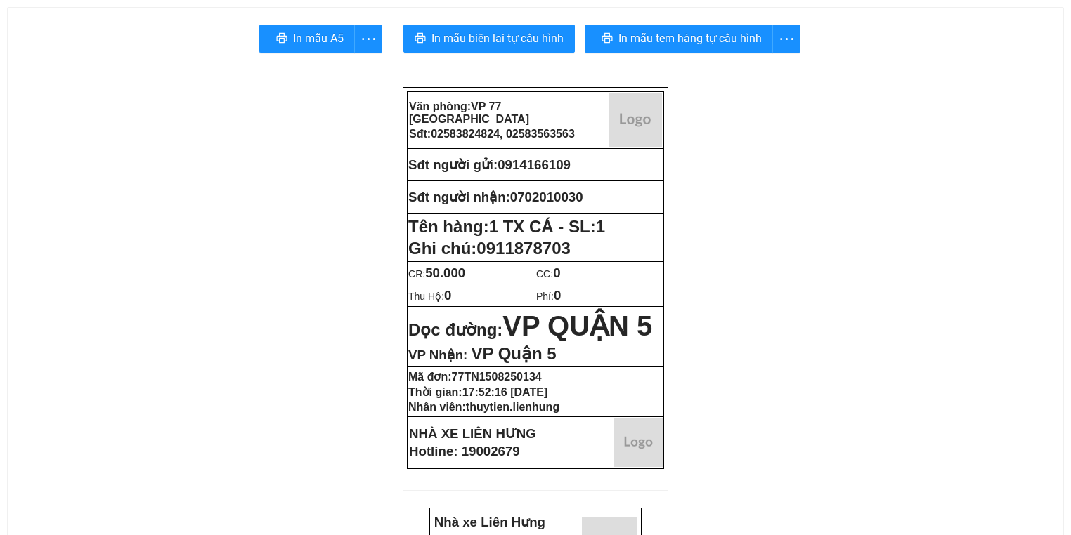
click at [514, 31] on span "In mẫu biên lai tự cấu hình" at bounding box center [497, 39] width 132 height 18
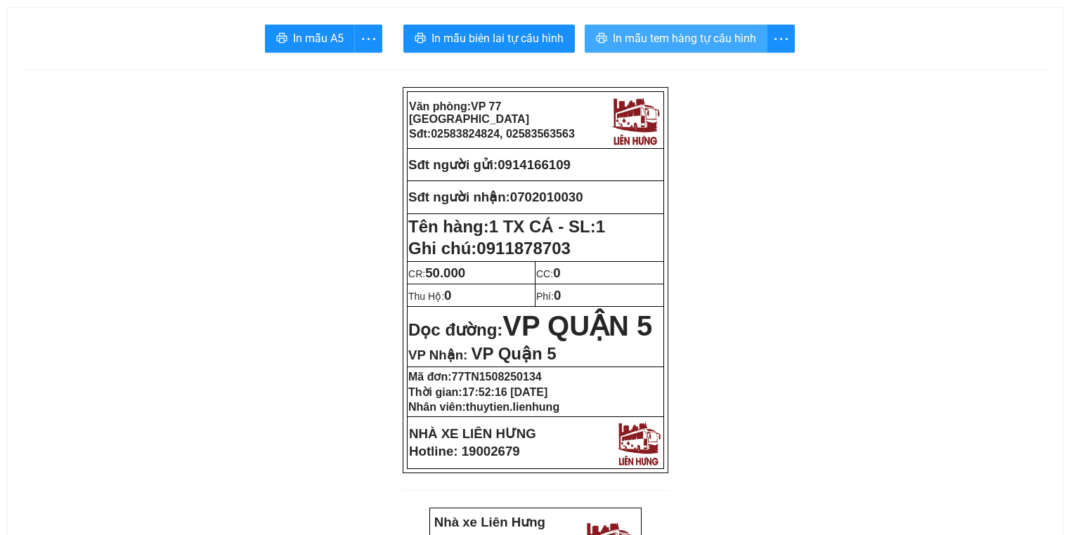
click at [704, 37] on span "In mẫu tem hàng tự cấu hình" at bounding box center [684, 39] width 143 height 18
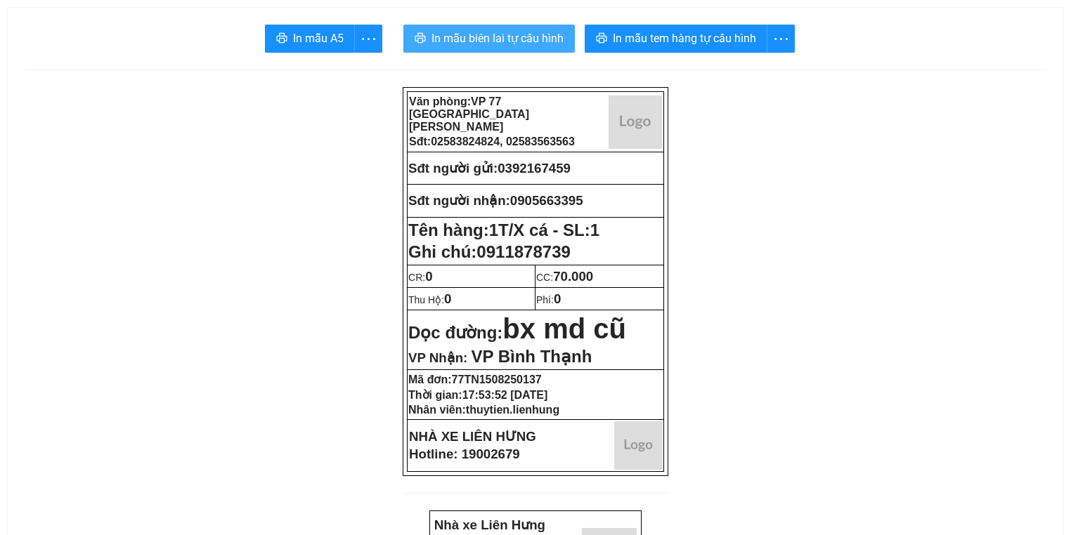
click at [436, 33] on span "In mẫu biên lai tự cấu hình" at bounding box center [497, 39] width 132 height 18
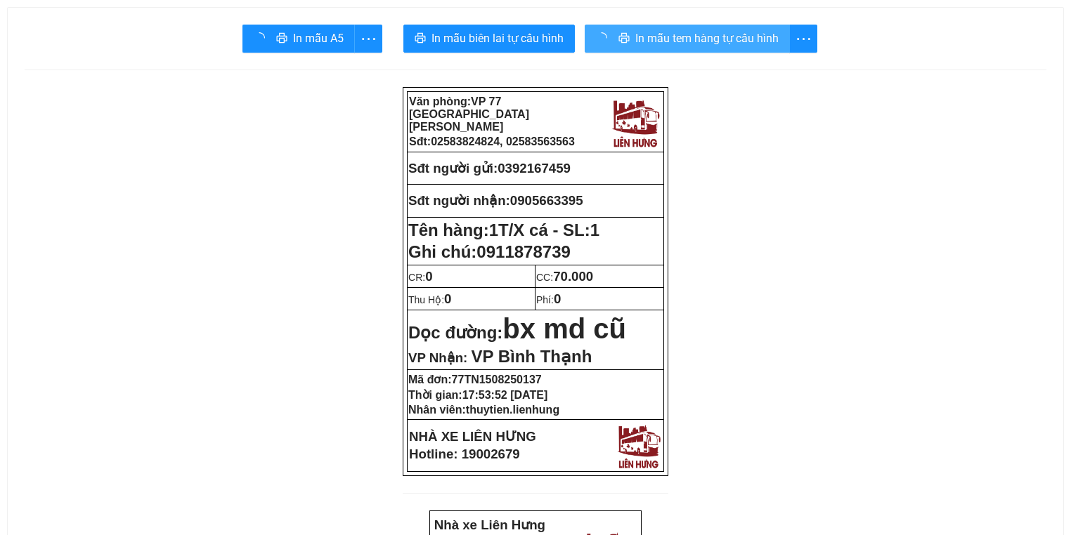
click at [731, 44] on span "In mẫu tem hàng tự cấu hình" at bounding box center [706, 39] width 143 height 18
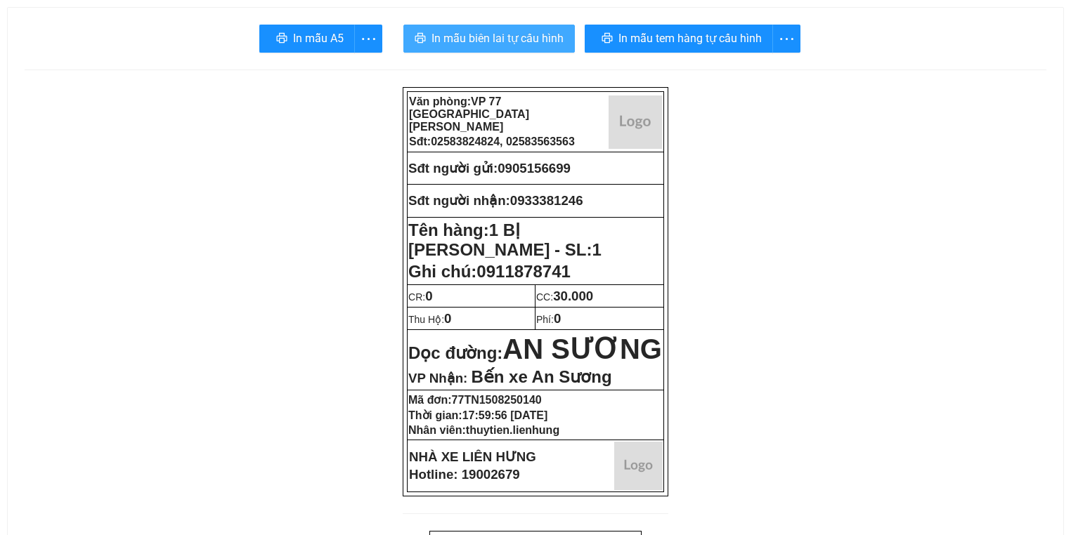
click at [417, 41] on icon "printer" at bounding box center [420, 38] width 11 height 10
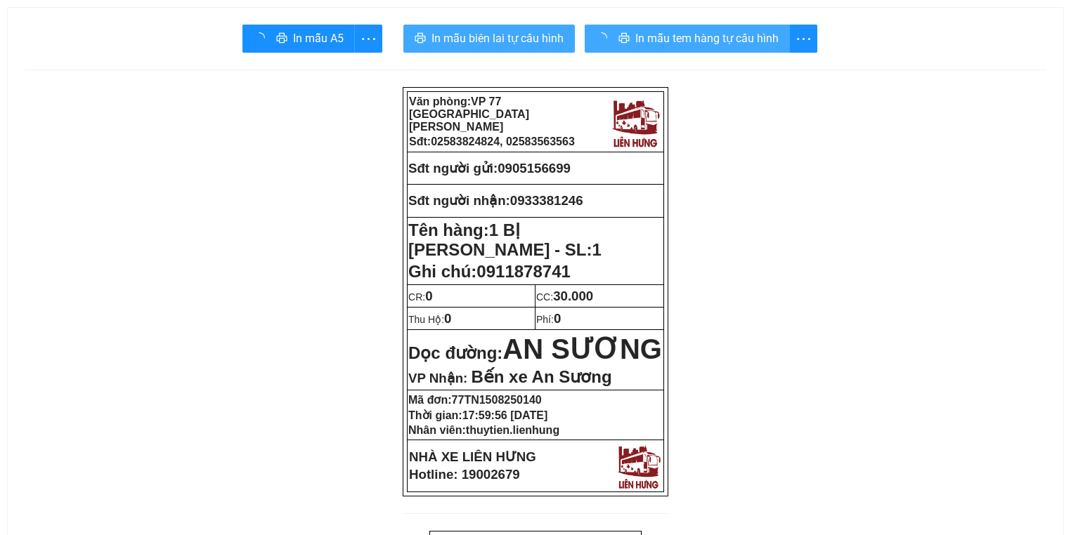
click at [732, 36] on span "In mẫu tem hàng tự cấu hình" at bounding box center [706, 39] width 143 height 18
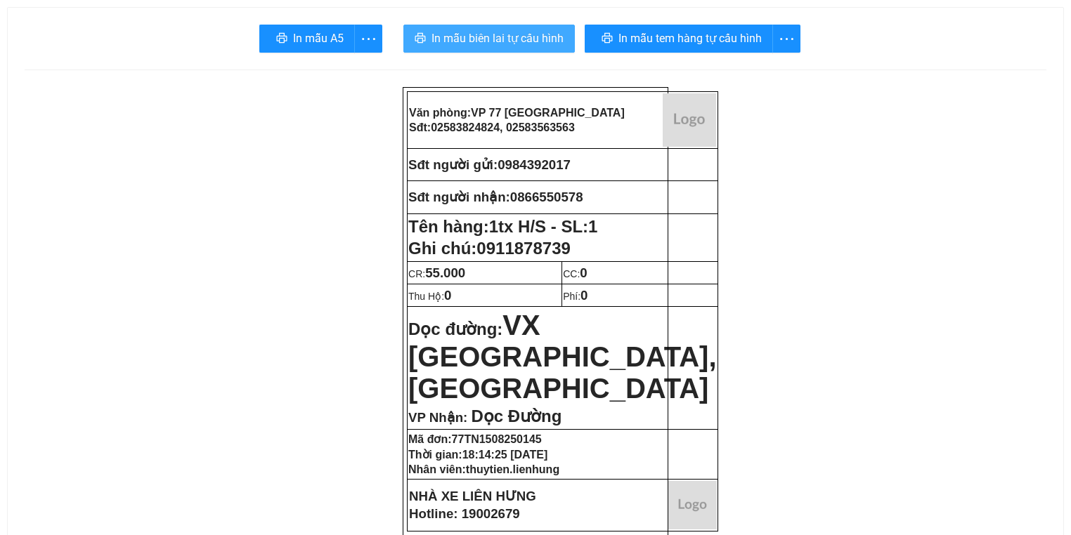
click at [471, 46] on span "In mẫu biên lai tự cấu hình" at bounding box center [497, 39] width 132 height 18
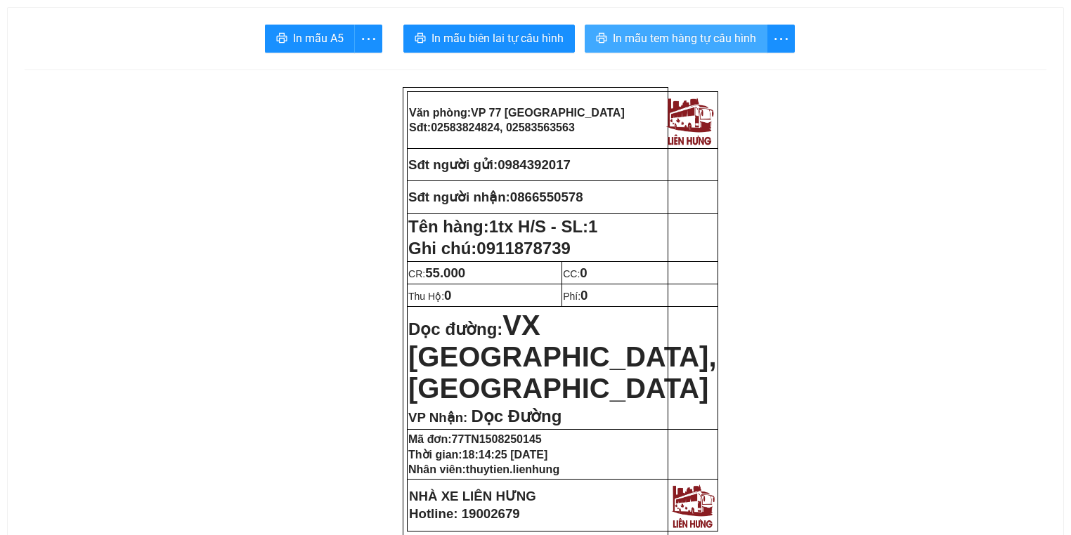
click at [722, 40] on span "In mẫu tem hàng tự cấu hình" at bounding box center [684, 39] width 143 height 18
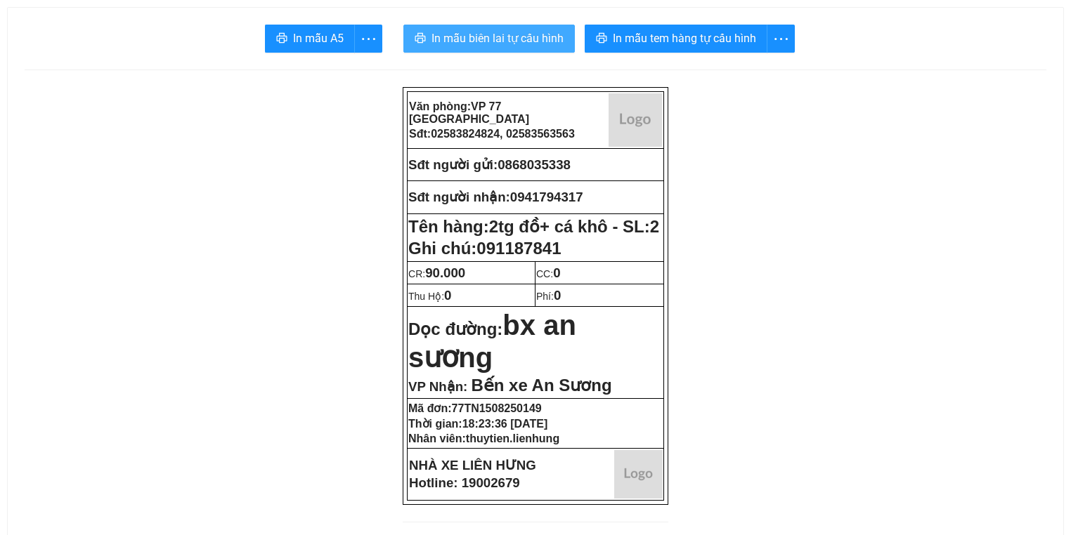
click at [523, 31] on span "In mẫu biên lai tự cấu hình" at bounding box center [497, 39] width 132 height 18
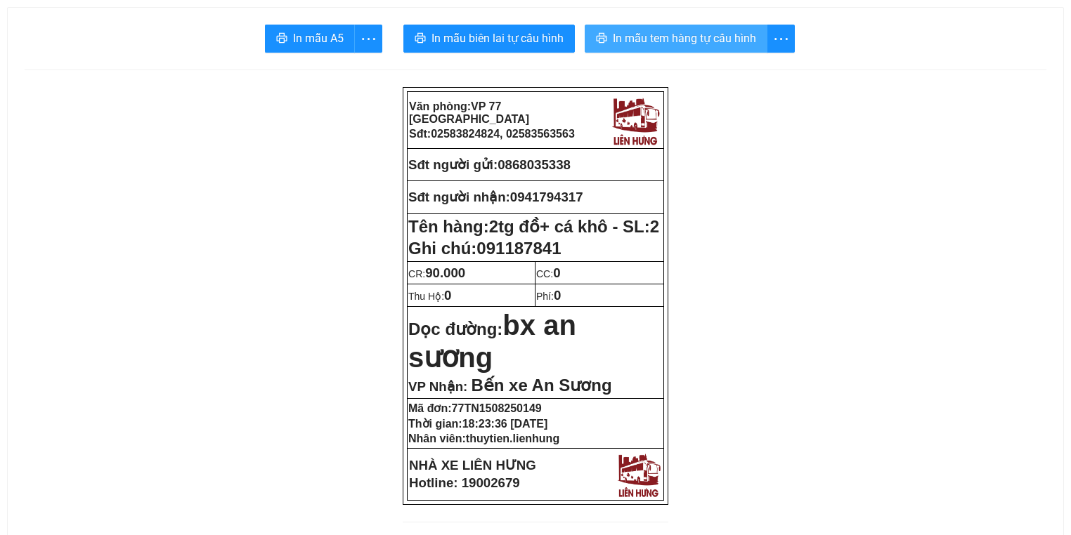
click at [669, 35] on span "In mẫu tem hàng tự cấu hình" at bounding box center [684, 39] width 143 height 18
click at [648, 42] on span "In mẫu tem hàng tự cấu hình" at bounding box center [684, 39] width 143 height 18
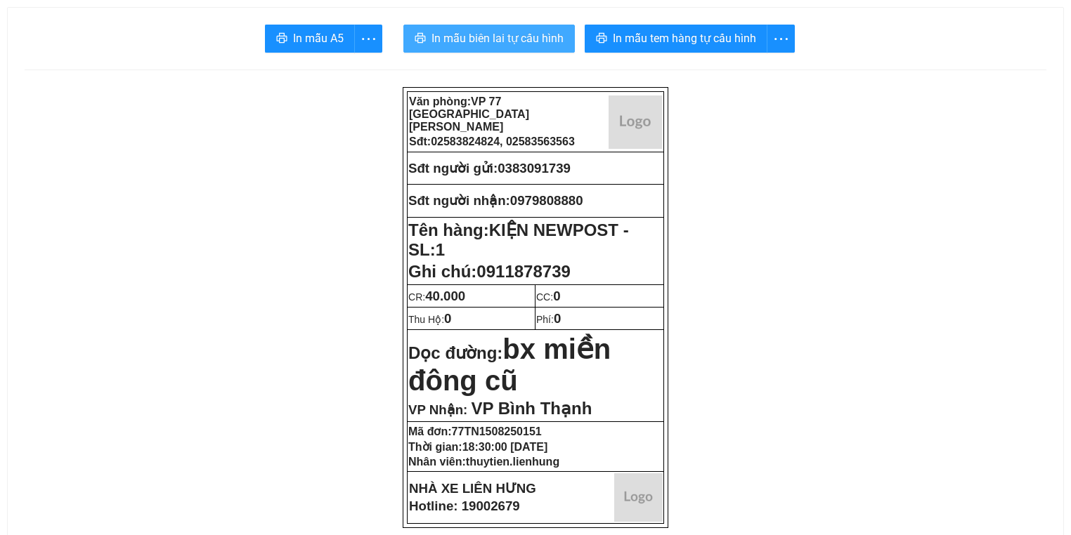
click at [445, 32] on span "In mẫu biên lai tự cấu hình" at bounding box center [497, 39] width 132 height 18
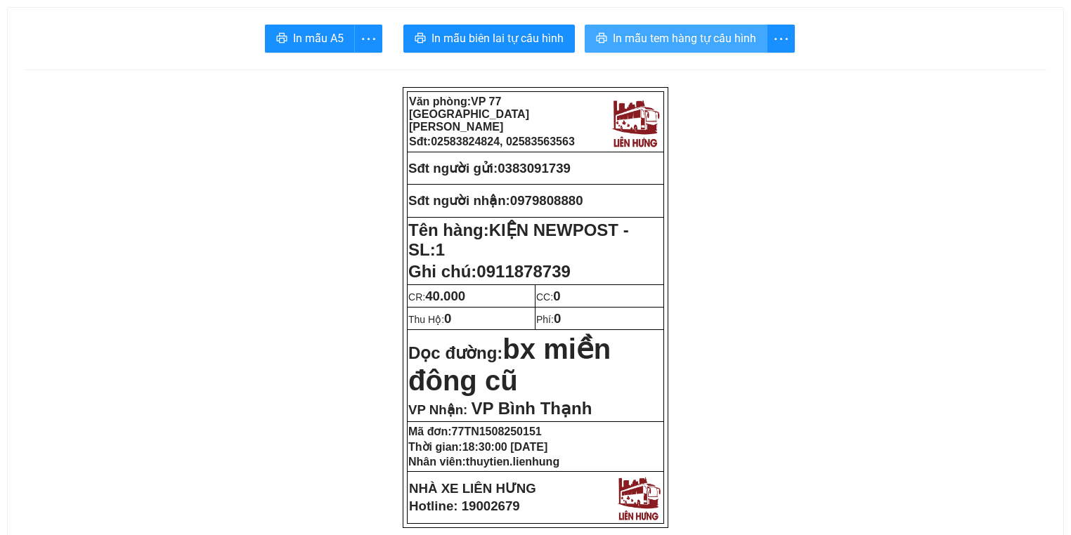
click at [716, 48] on button "In mẫu tem hàng tự cấu hình" at bounding box center [675, 39] width 183 height 28
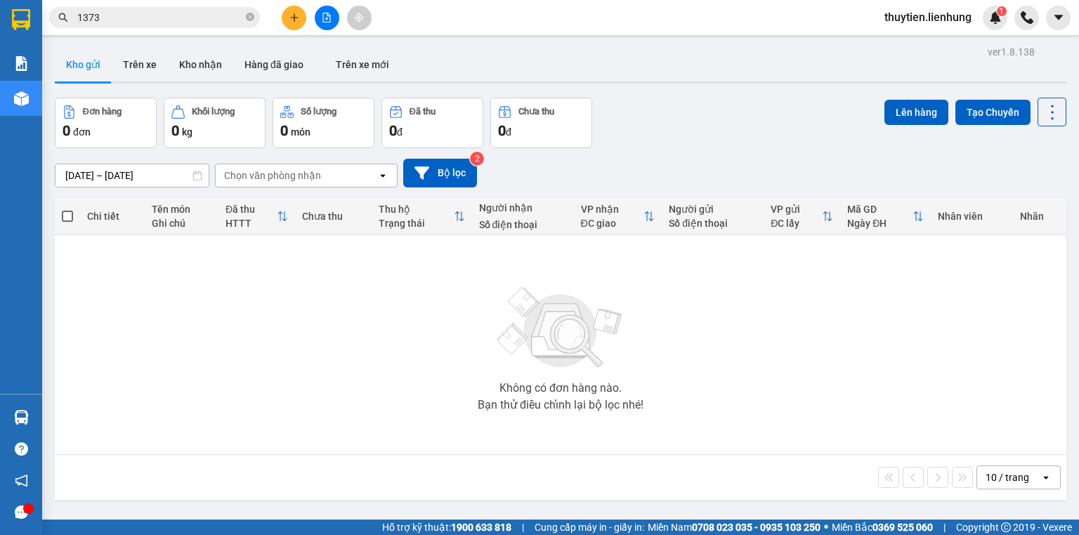
click at [340, 17] on div at bounding box center [326, 18] width 105 height 25
click at [332, 20] on button at bounding box center [327, 18] width 25 height 25
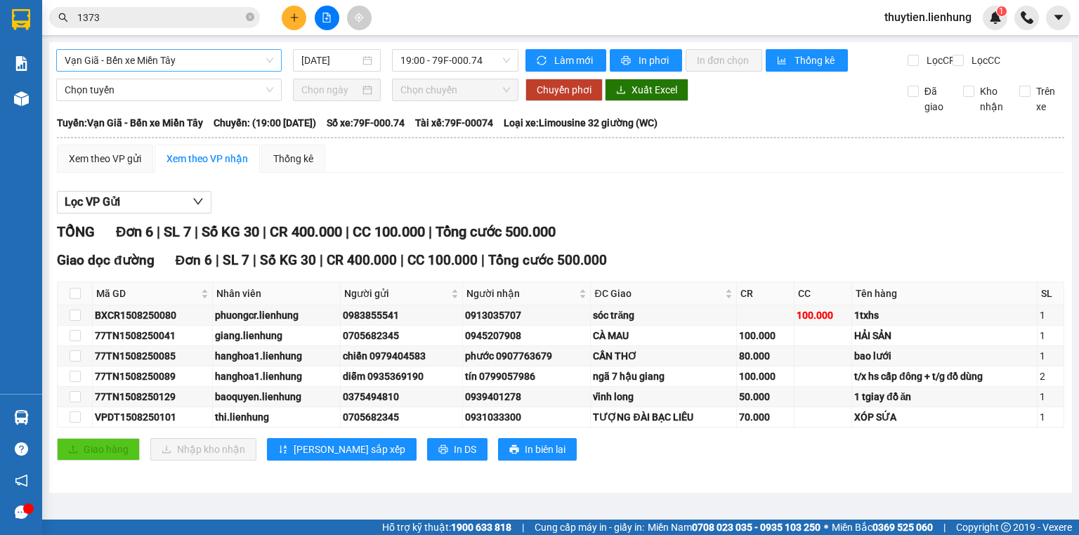
click at [153, 63] on span "Vạn Giã - Bến xe Miền Tây" at bounding box center [169, 60] width 209 height 21
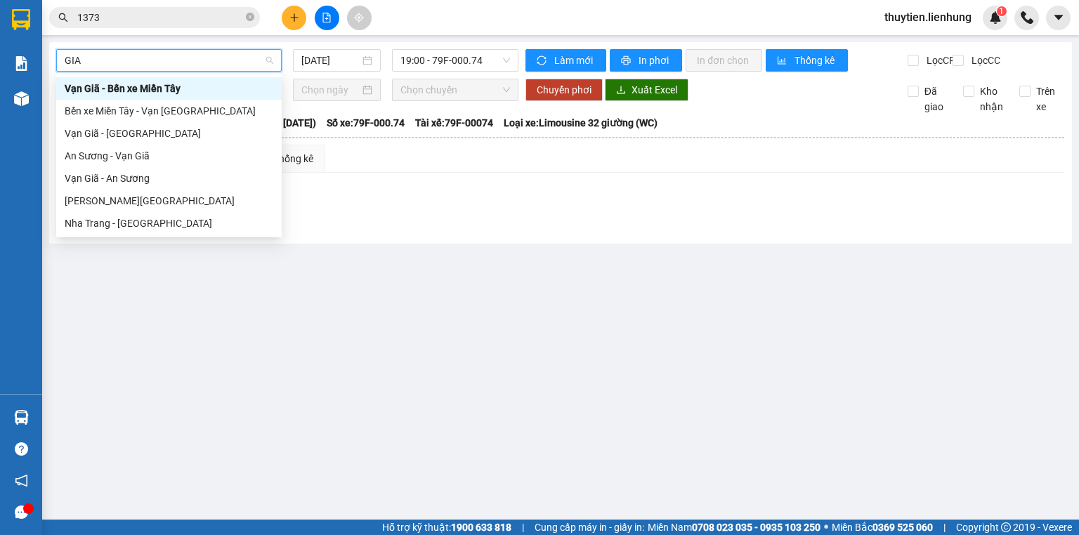
type input "GIA L"
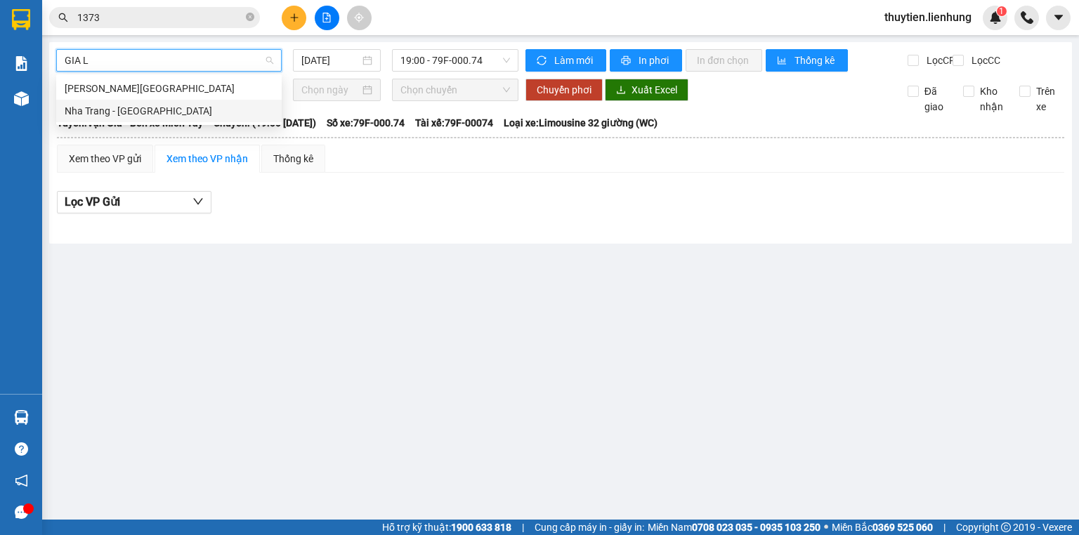
click at [140, 104] on div "Nha Trang - [GEOGRAPHIC_DATA]" at bounding box center [169, 110] width 209 height 15
type input "[DATE]"
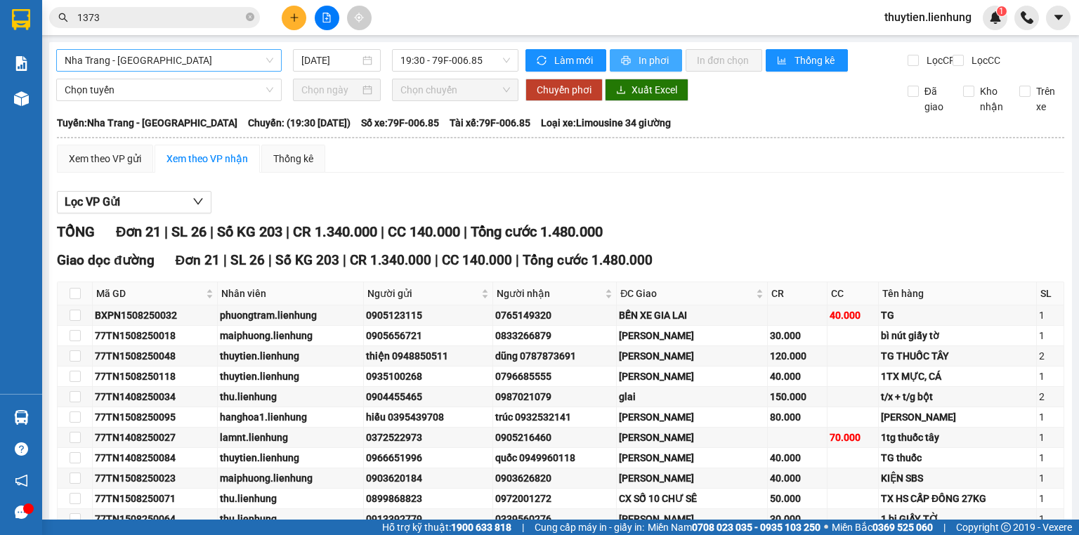
click at [622, 59] on icon "printer" at bounding box center [626, 60] width 9 height 9
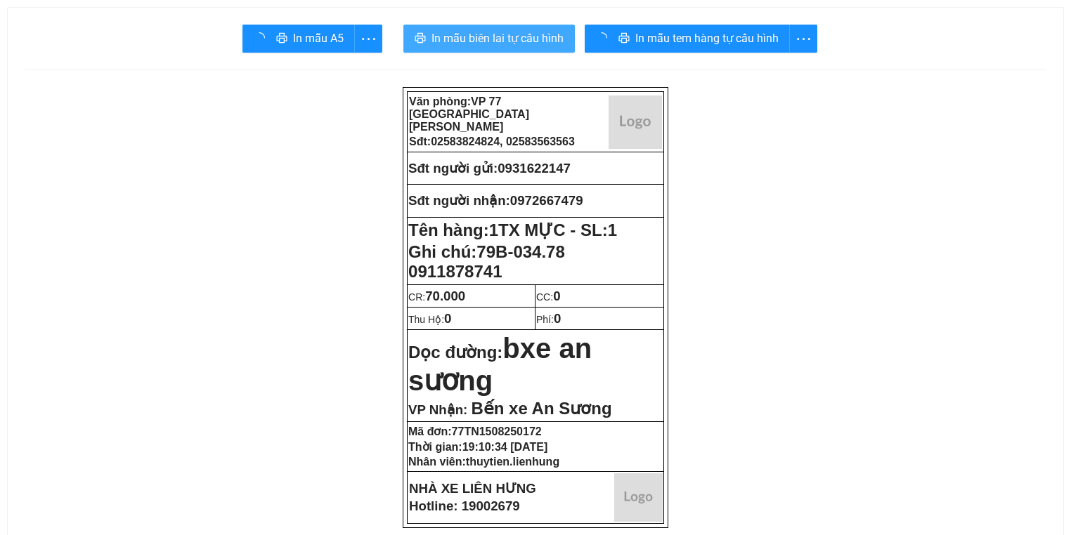
click at [532, 41] on span "In mẫu biên lai tự cấu hình" at bounding box center [497, 39] width 132 height 18
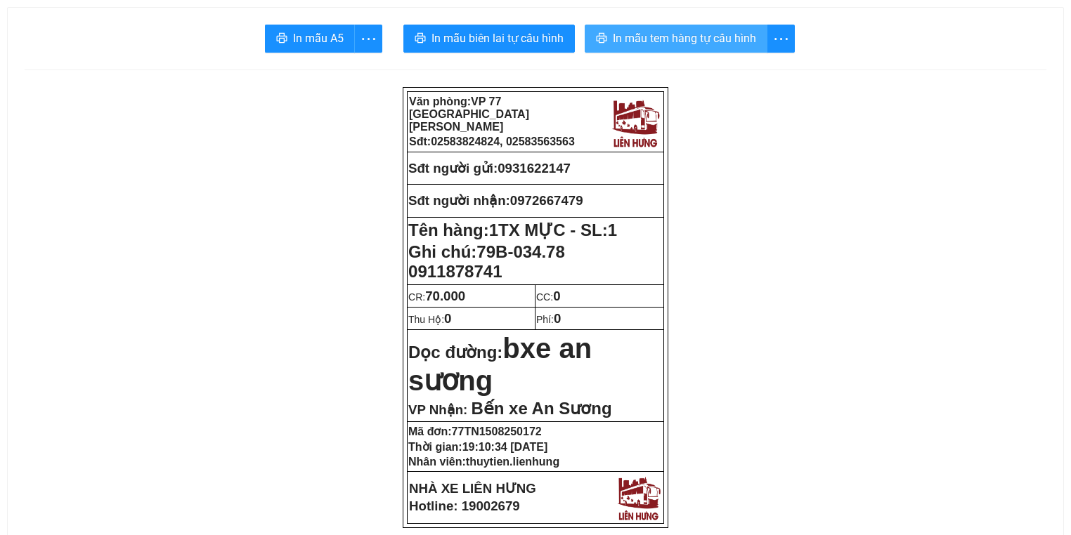
click at [680, 51] on button "In mẫu tem hàng tự cấu hình" at bounding box center [675, 39] width 183 height 28
